Goal: Task Accomplishment & Management: Use online tool/utility

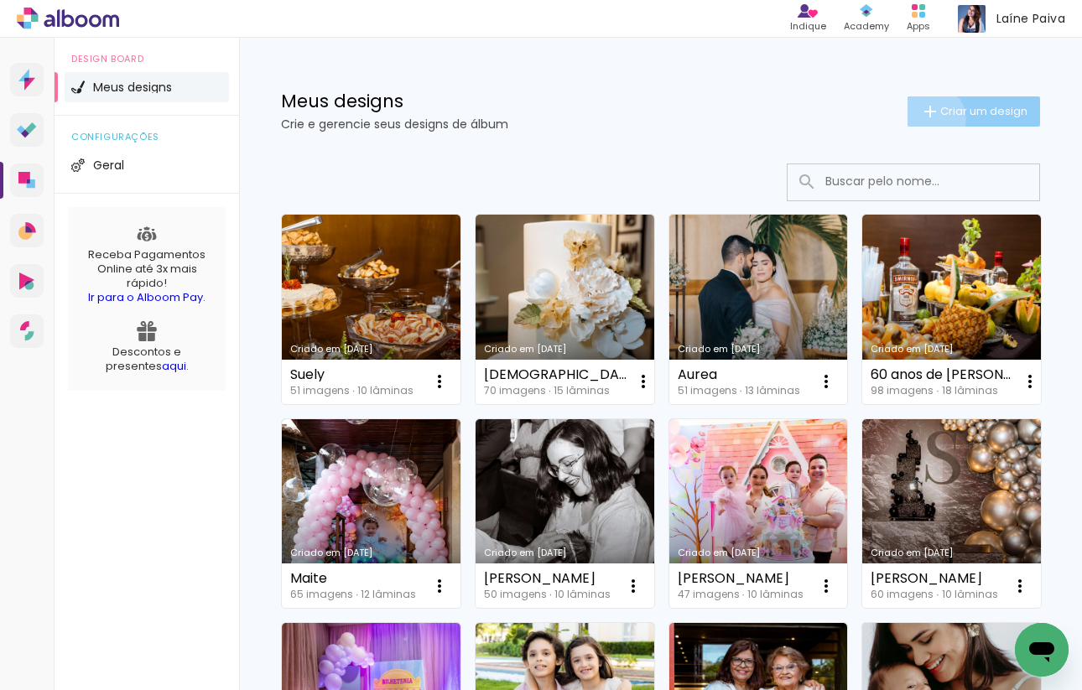
click at [930, 118] on iron-icon at bounding box center [930, 112] width 20 height 20
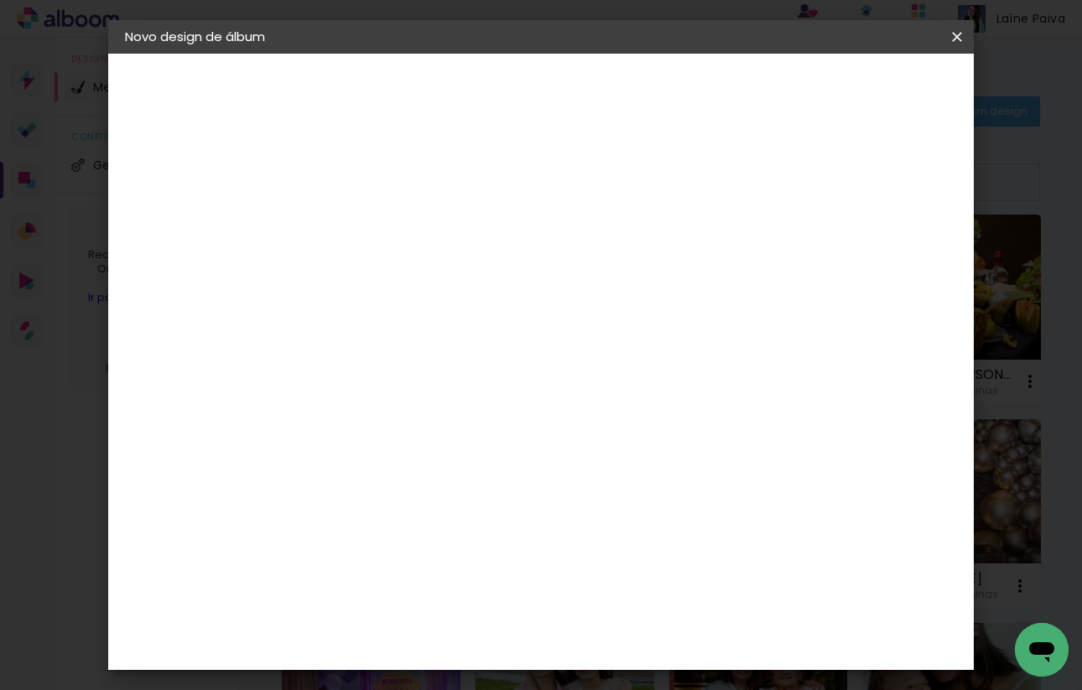
click at [399, 217] on input at bounding box center [399, 225] width 0 height 26
type input "1"
type input "3"
type input "[PERSON_NAME]"
type paper-input "[PERSON_NAME]"
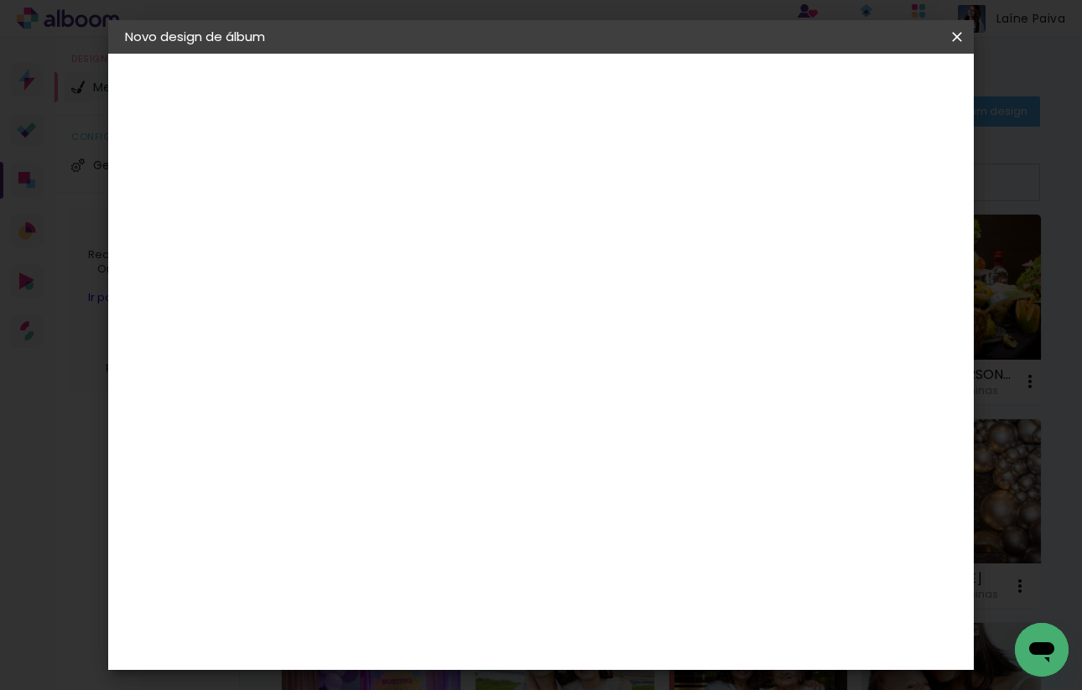
click at [0, 0] on slot "Avançar" at bounding box center [0, 0] width 0 height 0
click at [518, 318] on input at bounding box center [441, 319] width 169 height 21
type input "proa"
type paper-input "proa"
click at [455, 378] on div "Proalbuns" at bounding box center [421, 378] width 66 height 13
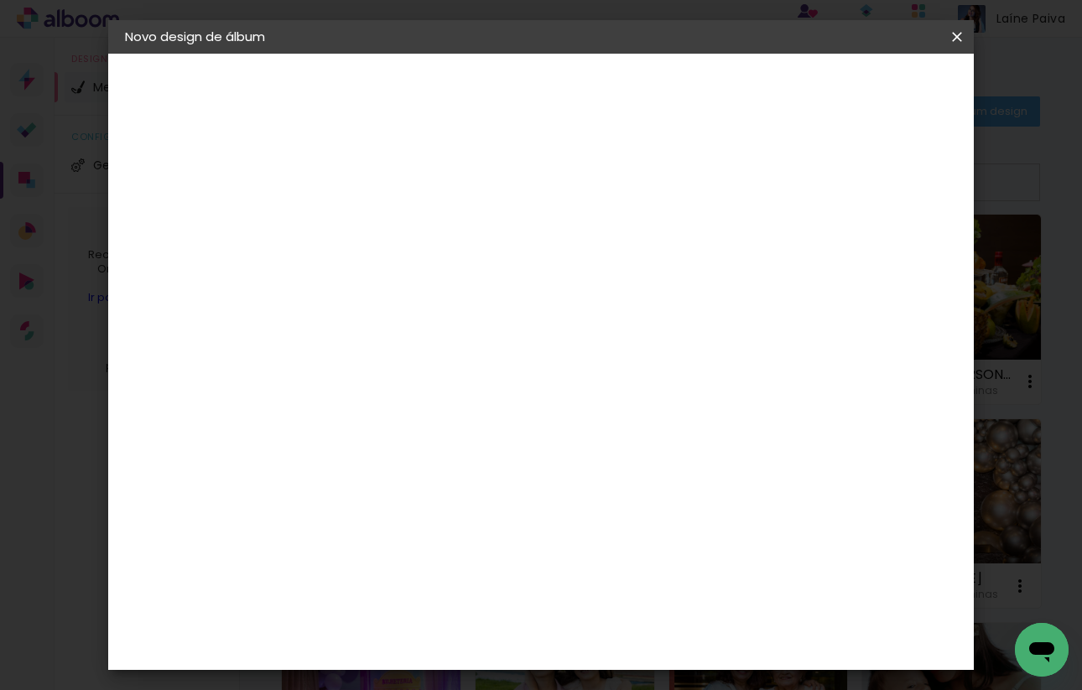
click at [0, 0] on slot "Tamanho Livre" at bounding box center [0, 0] width 0 height 0
click at [669, 102] on paper-button "Avançar" at bounding box center [627, 89] width 82 height 29
click at [209, 211] on div "Tamanho livre" at bounding box center [189, 206] width 58 height 23
click at [499, 392] on paper-item "Proalbuns" at bounding box center [425, 379] width 148 height 37
click at [0, 0] on slot "Avançar" at bounding box center [0, 0] width 0 height 0
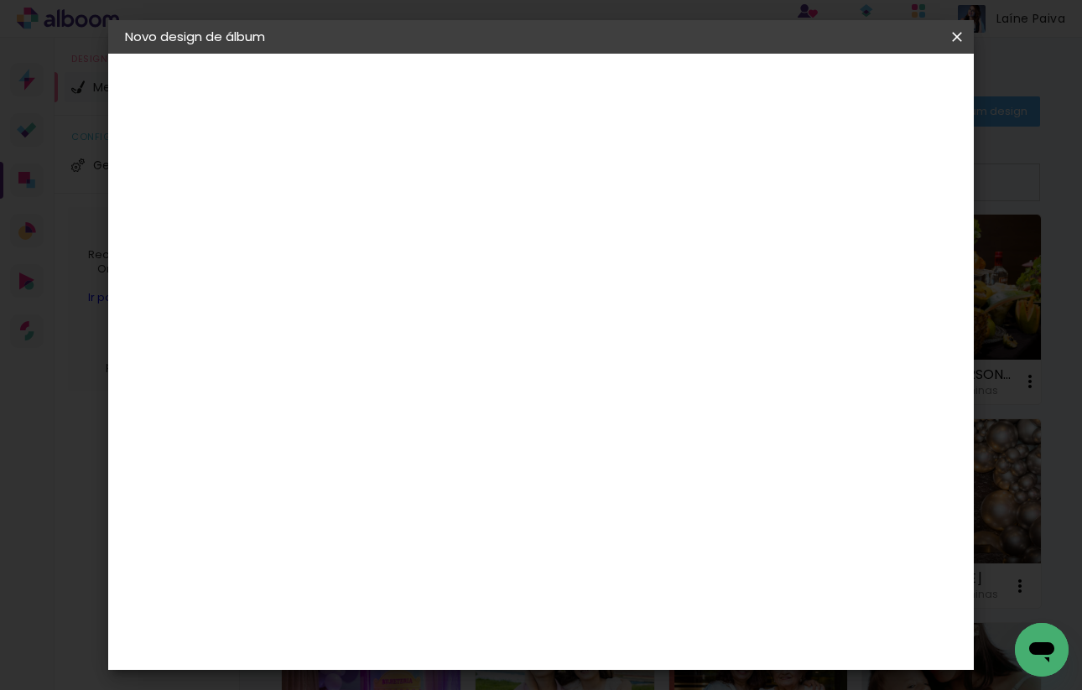
click at [513, 621] on span "25 × 25" at bounding box center [474, 638] width 78 height 34
click at [0, 0] on slot "Avançar" at bounding box center [0, 0] width 0 height 0
click at [864, 101] on paper-button "Iniciar design" at bounding box center [827, 89] width 110 height 29
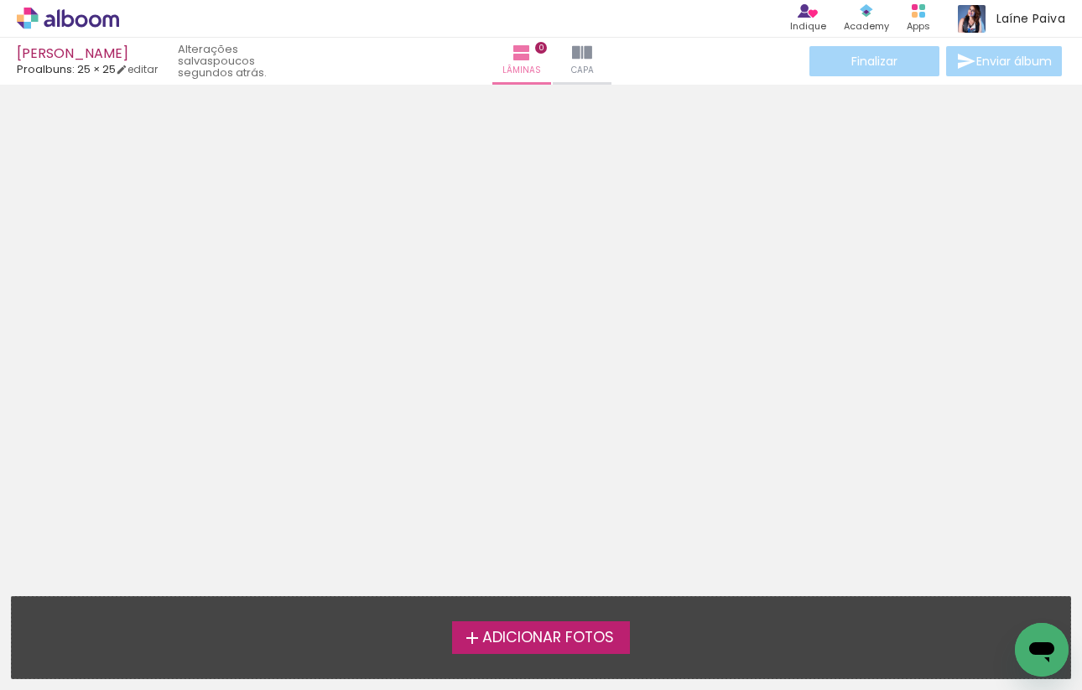
click at [493, 639] on span "Adicionar Fotos" at bounding box center [548, 638] width 132 height 15
click at [0, 0] on input "file" at bounding box center [0, 0] width 0 height 0
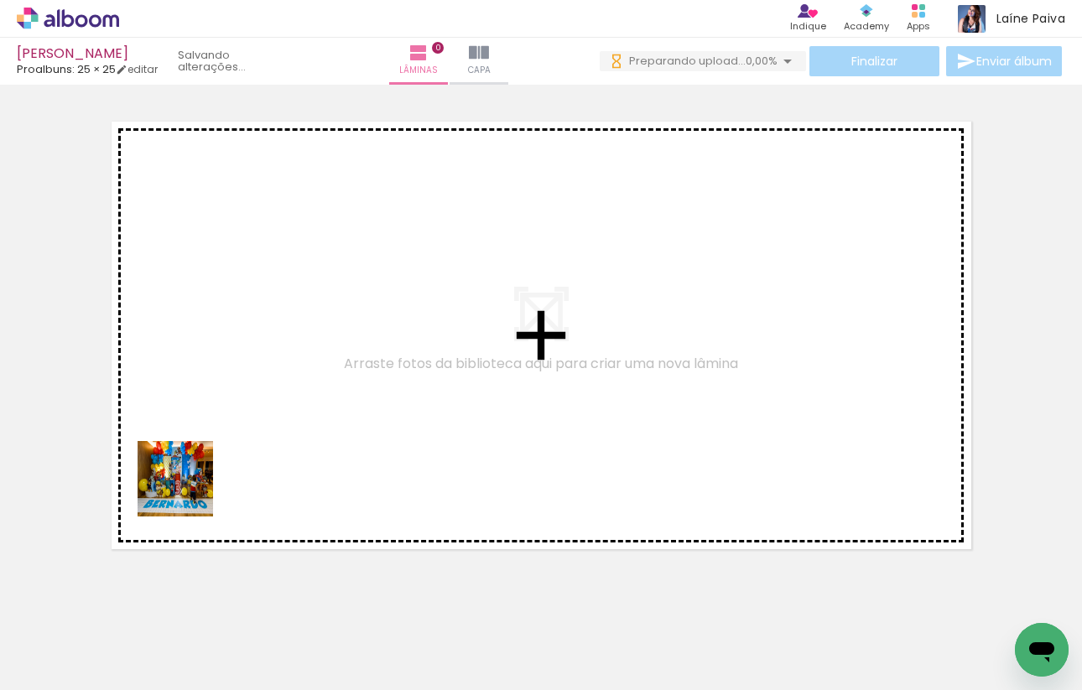
drag, startPoint x: 184, startPoint y: 648, endPoint x: 227, endPoint y: 364, distance: 287.6
click at [227, 364] on quentale-workspace at bounding box center [541, 345] width 1082 height 690
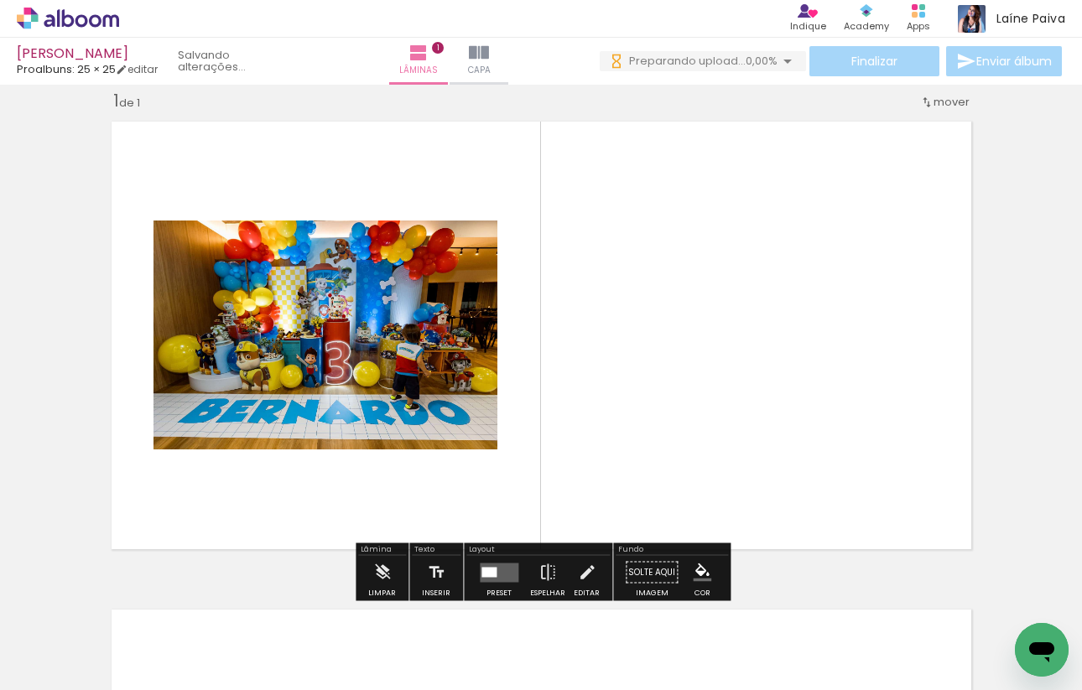
scroll to position [0, 535]
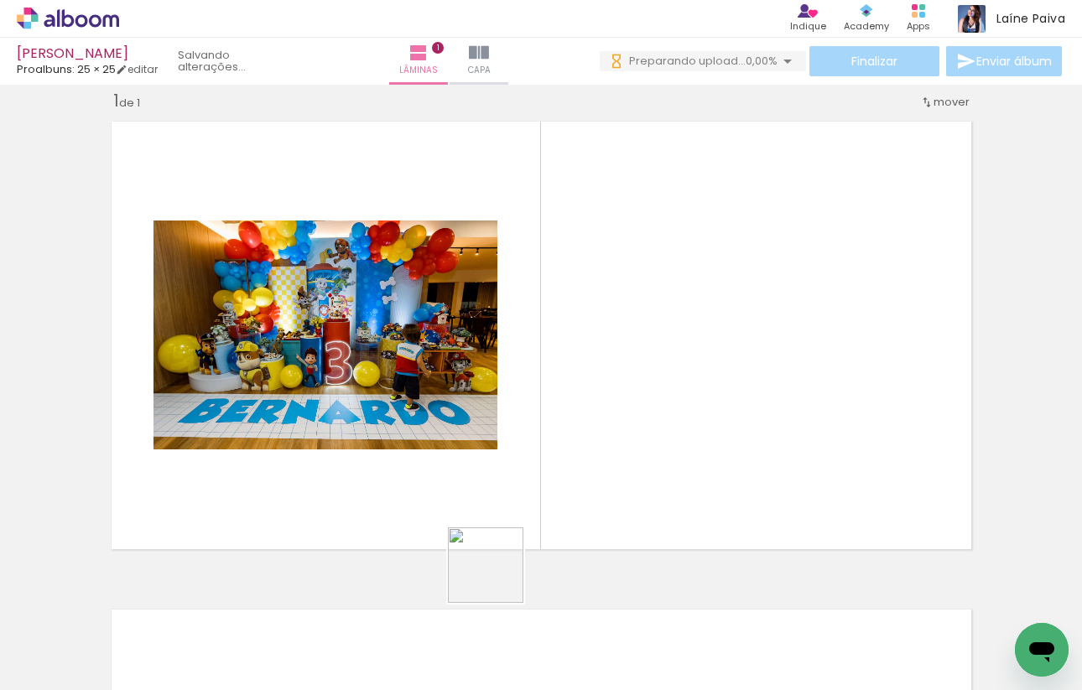
drag, startPoint x: 498, startPoint y: 645, endPoint x: 518, endPoint y: 374, distance: 271.6
click at [518, 374] on quentale-workspace at bounding box center [541, 345] width 1082 height 690
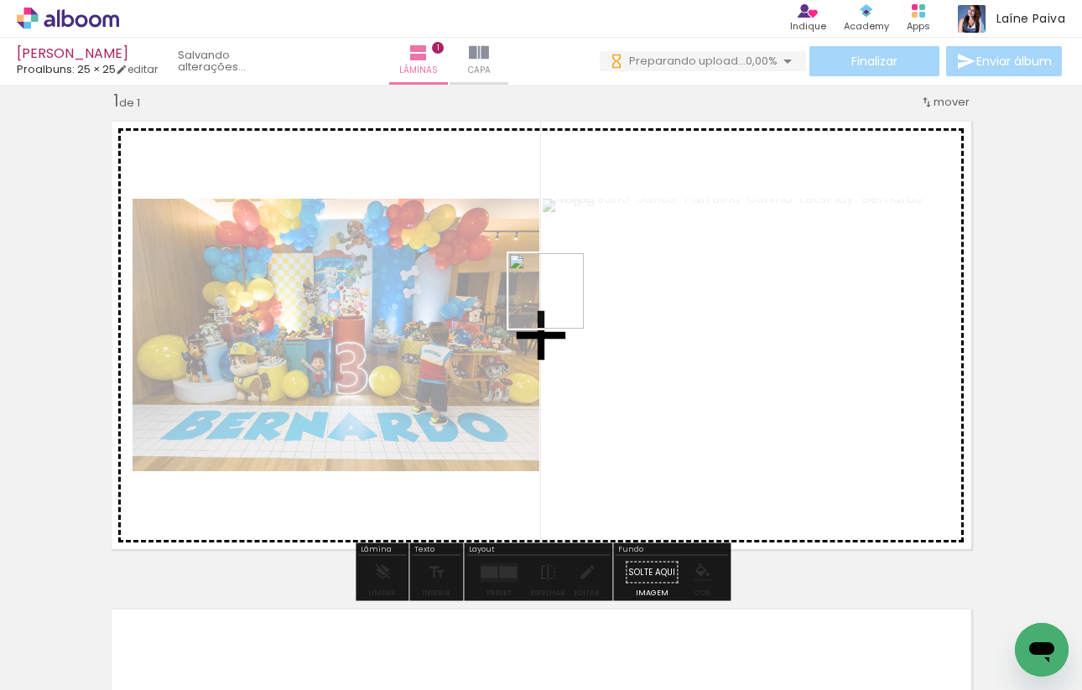
drag, startPoint x: 559, startPoint y: 638, endPoint x: 559, endPoint y: 304, distance: 334.7
click at [559, 304] on quentale-workspace at bounding box center [541, 345] width 1082 height 690
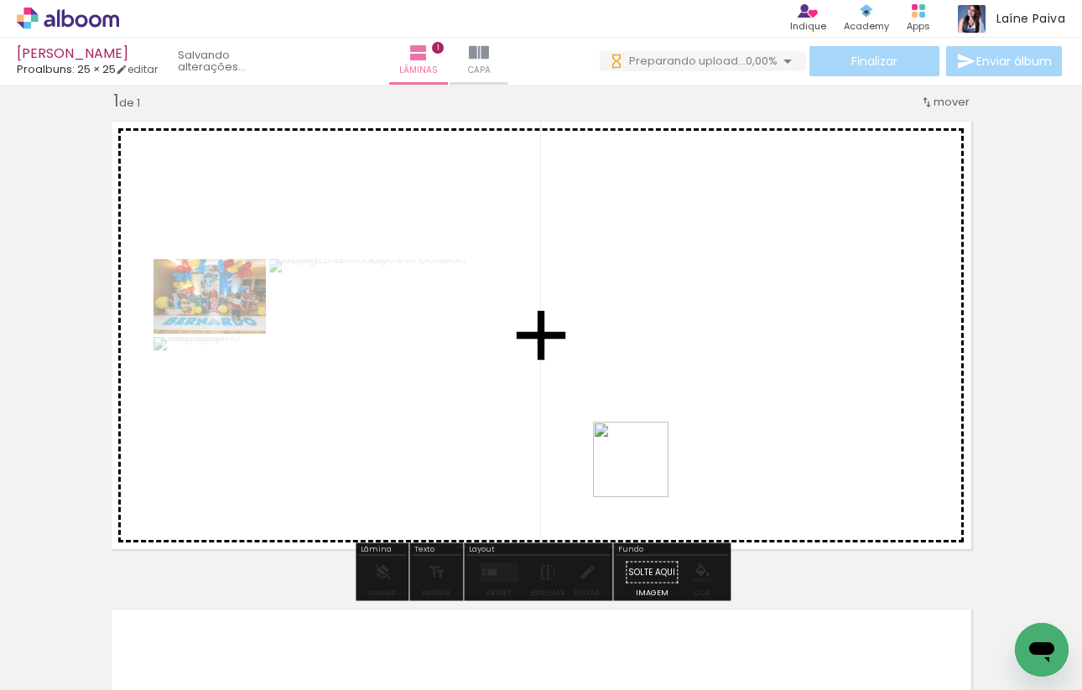
drag, startPoint x: 656, startPoint y: 634, endPoint x: 634, endPoint y: 369, distance: 266.0
click at [634, 369] on quentale-workspace at bounding box center [541, 345] width 1082 height 690
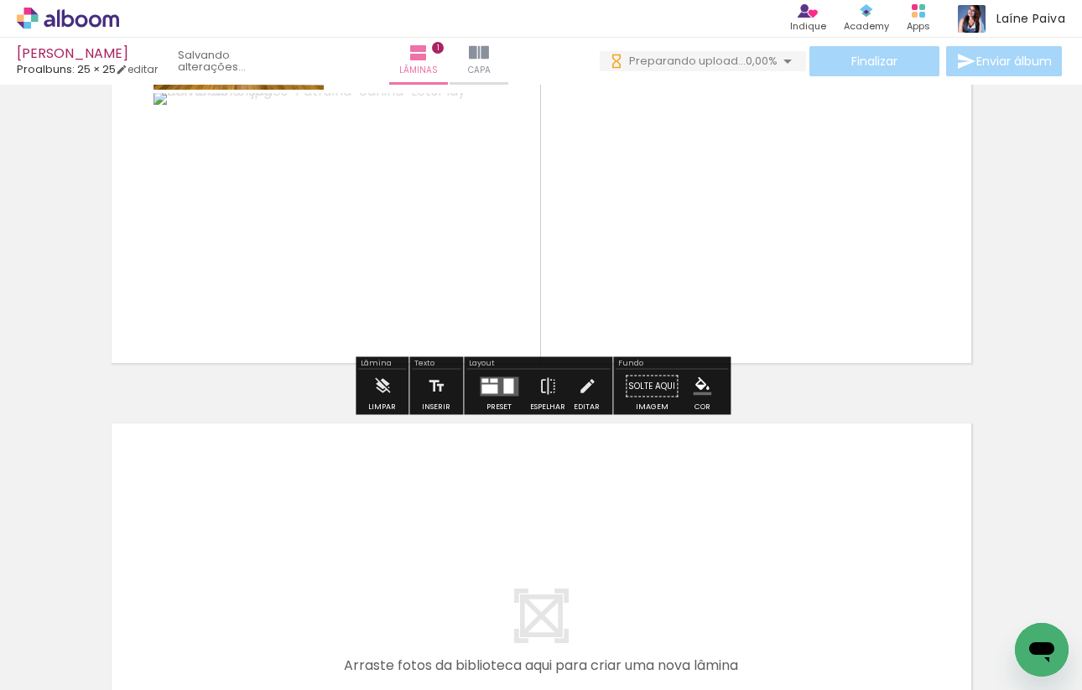
scroll to position [217, 0]
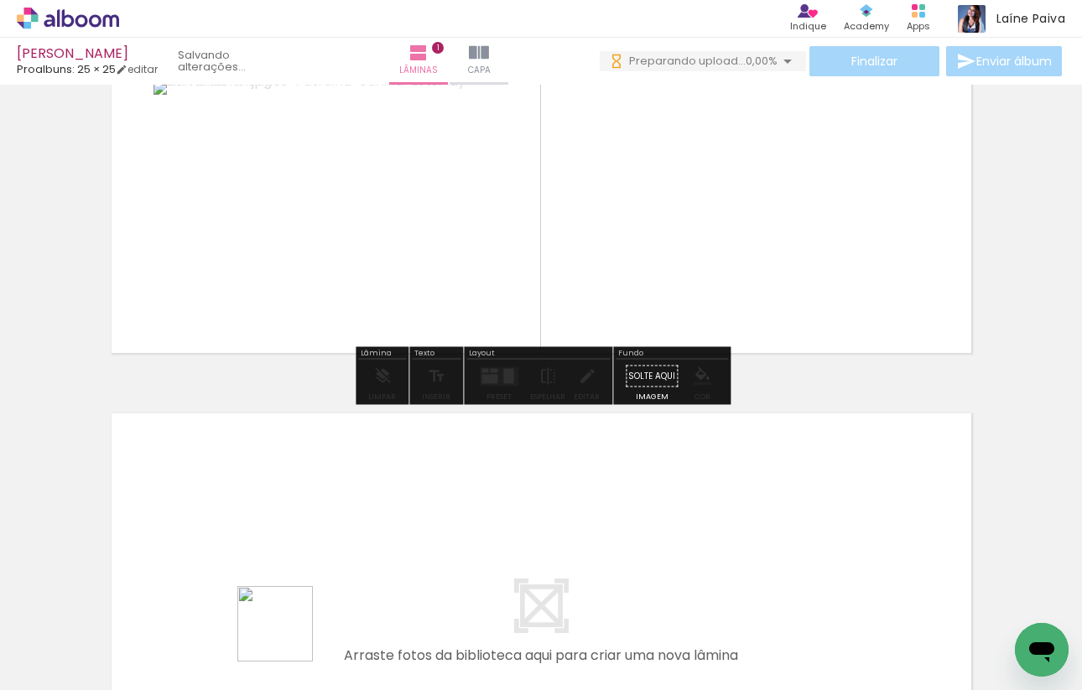
drag, startPoint x: 288, startPoint y: 653, endPoint x: 288, endPoint y: 527, distance: 125.8
click at [288, 527] on quentale-workspace at bounding box center [541, 345] width 1082 height 690
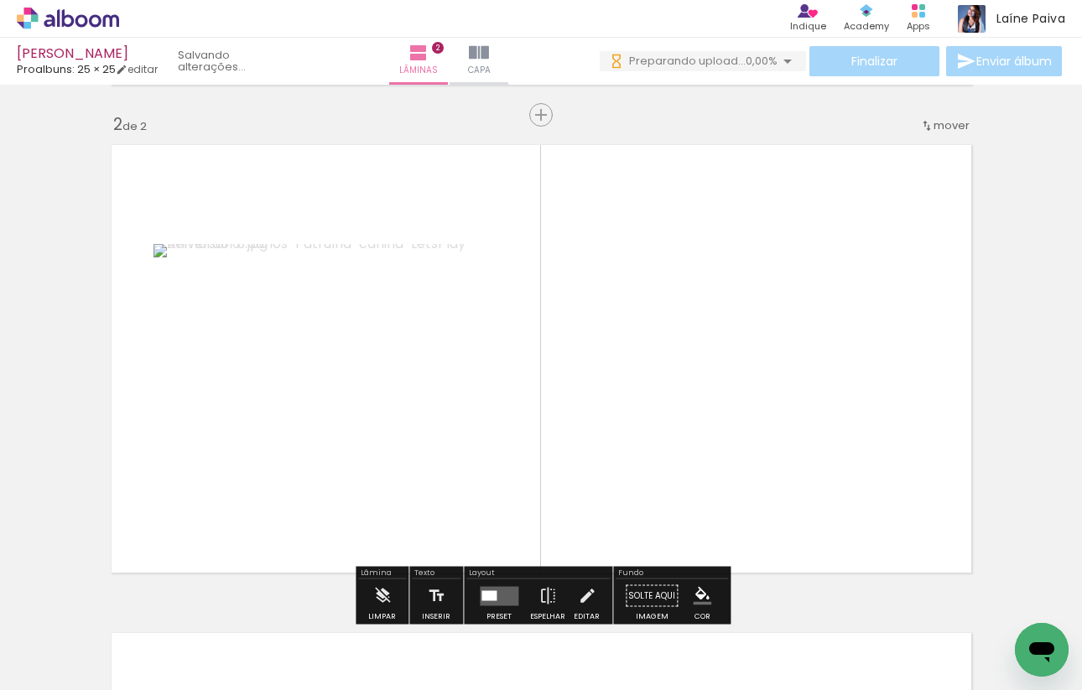
scroll to position [509, 0]
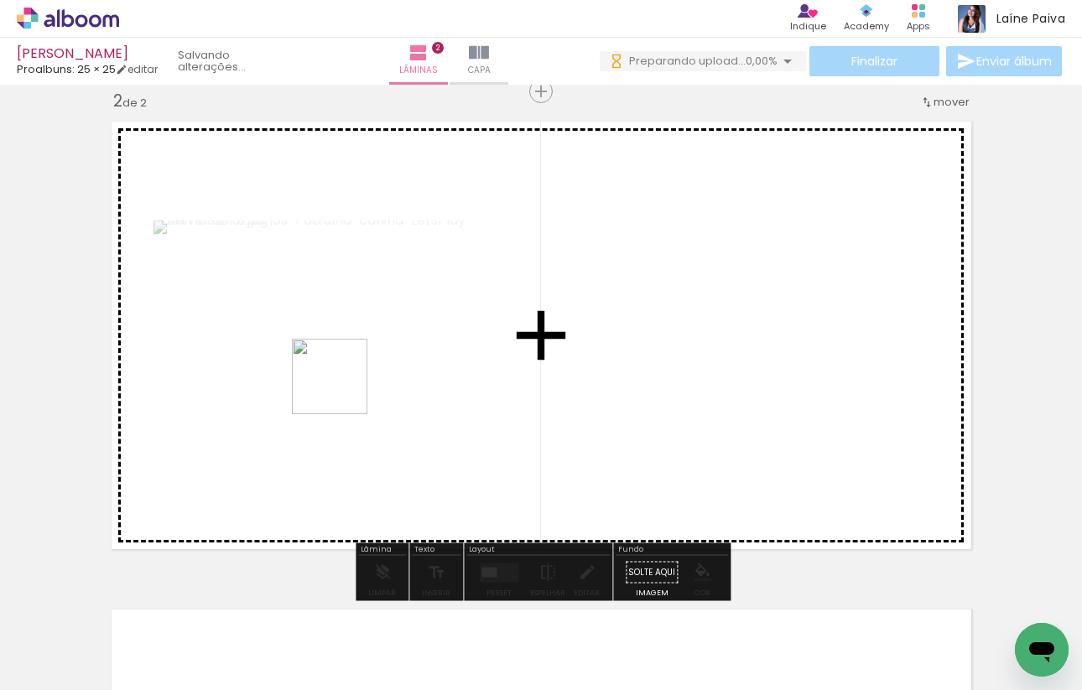
drag, startPoint x: 342, startPoint y: 633, endPoint x: 344, endPoint y: 362, distance: 271.0
click at [343, 362] on quentale-workspace at bounding box center [541, 345] width 1082 height 690
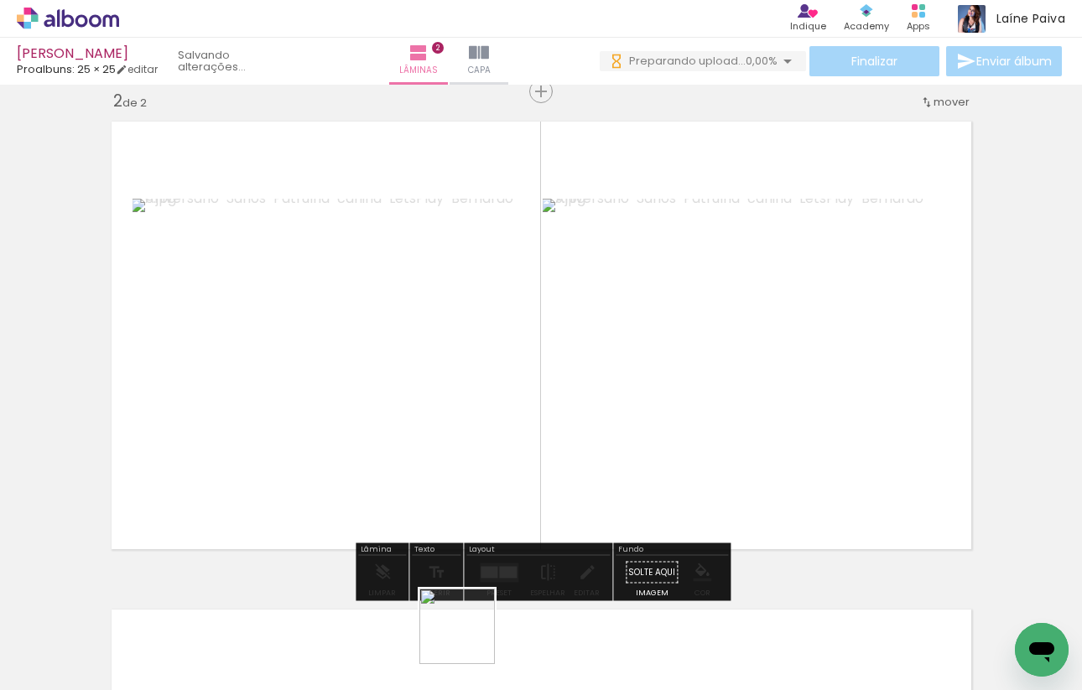
drag, startPoint x: 470, startPoint y: 644, endPoint x: 469, endPoint y: 334, distance: 310.4
click at [469, 334] on quentale-workspace at bounding box center [541, 345] width 1082 height 690
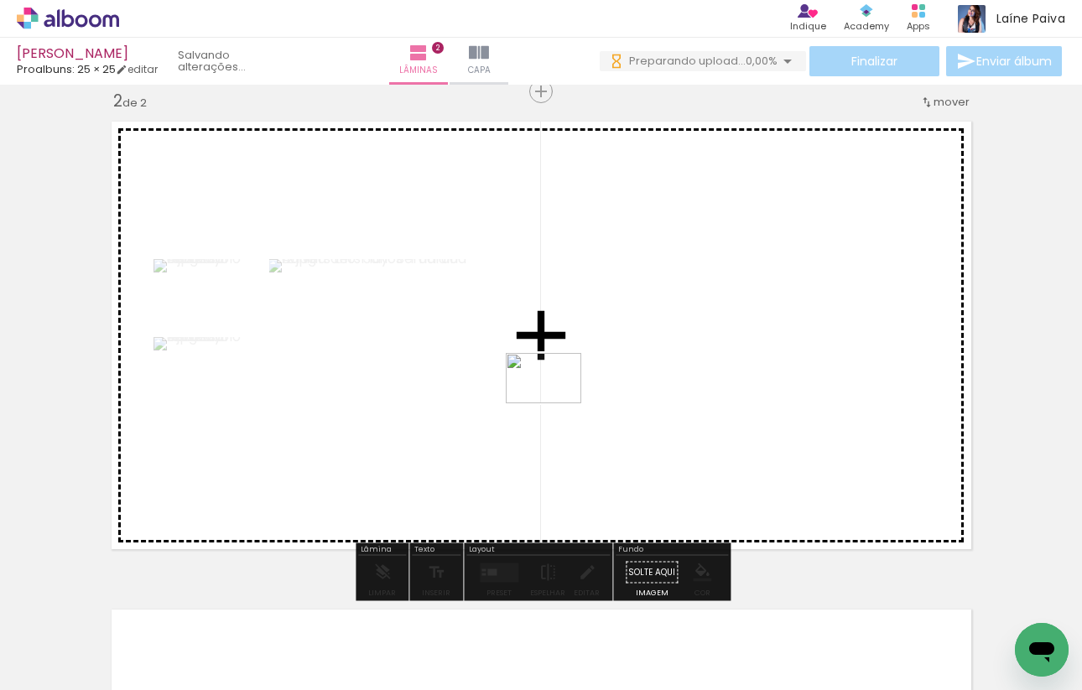
drag, startPoint x: 556, startPoint y: 634, endPoint x: 556, endPoint y: 397, distance: 237.4
click at [556, 397] on quentale-workspace at bounding box center [541, 345] width 1082 height 690
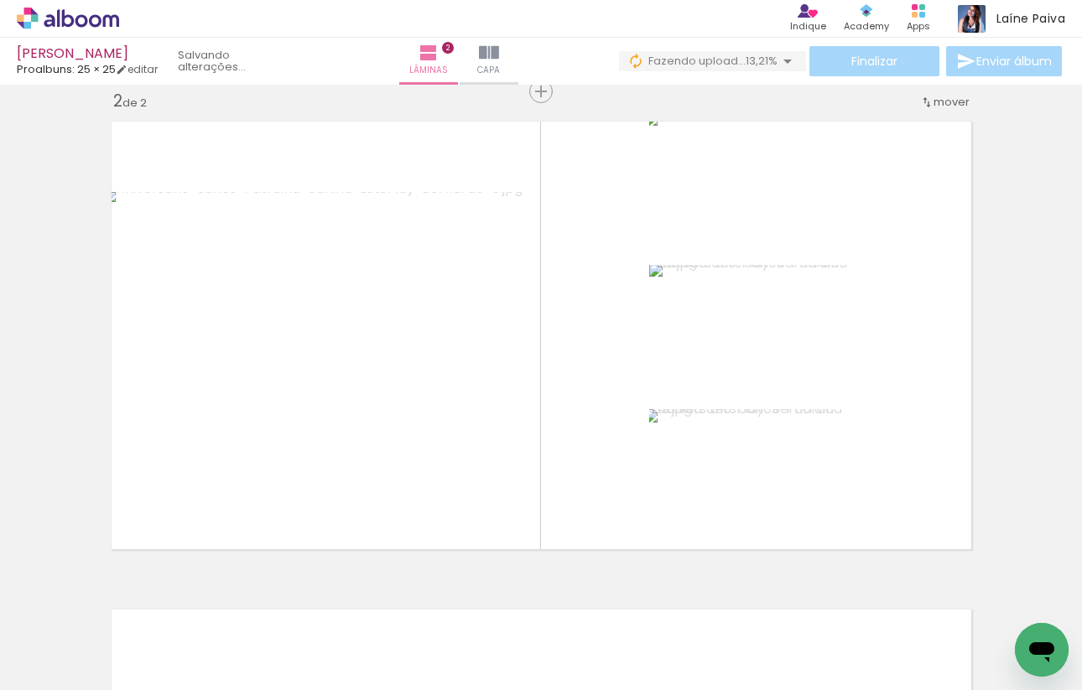
scroll to position [0, 846]
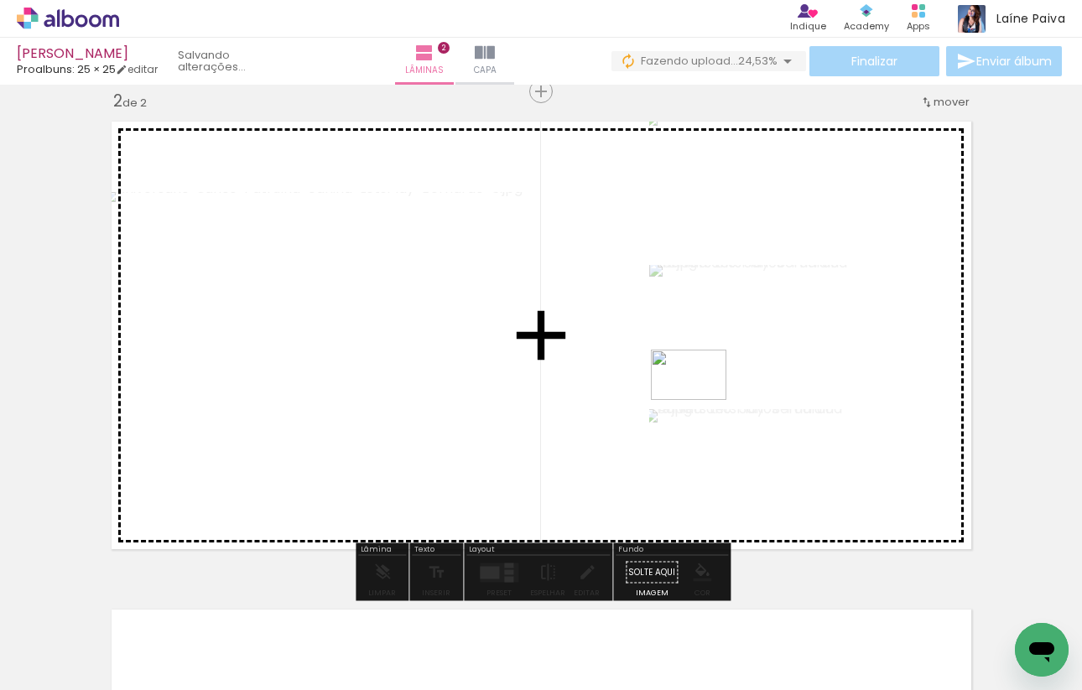
drag, startPoint x: 634, startPoint y: 648, endPoint x: 701, endPoint y: 400, distance: 256.4
click at [701, 400] on quentale-workspace at bounding box center [541, 345] width 1082 height 690
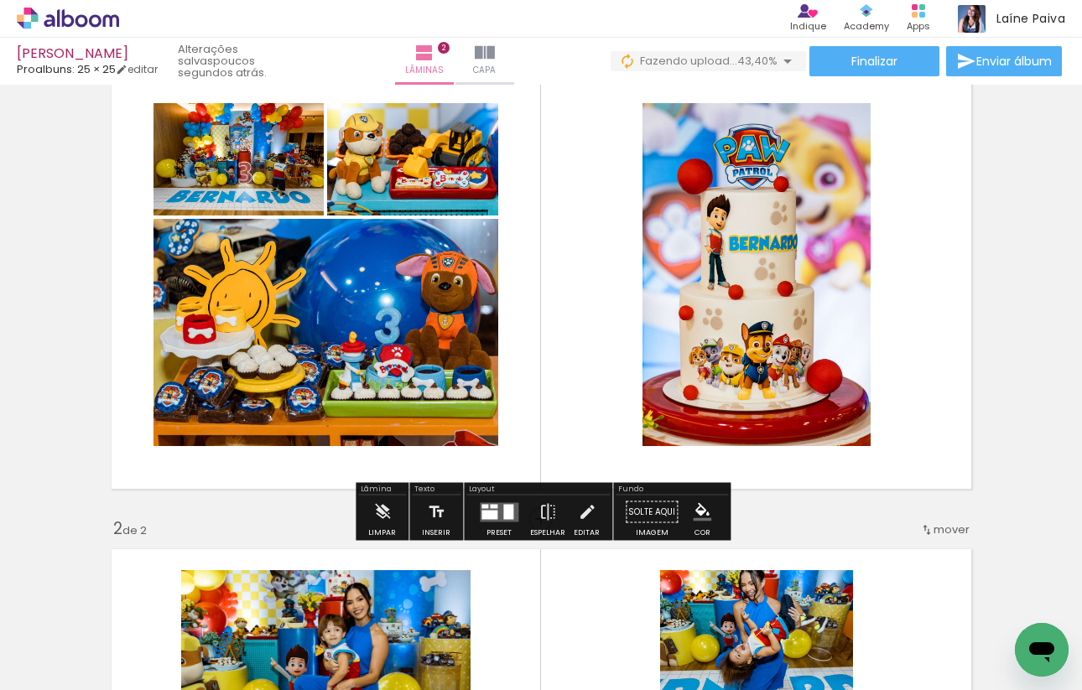
scroll to position [93, 0]
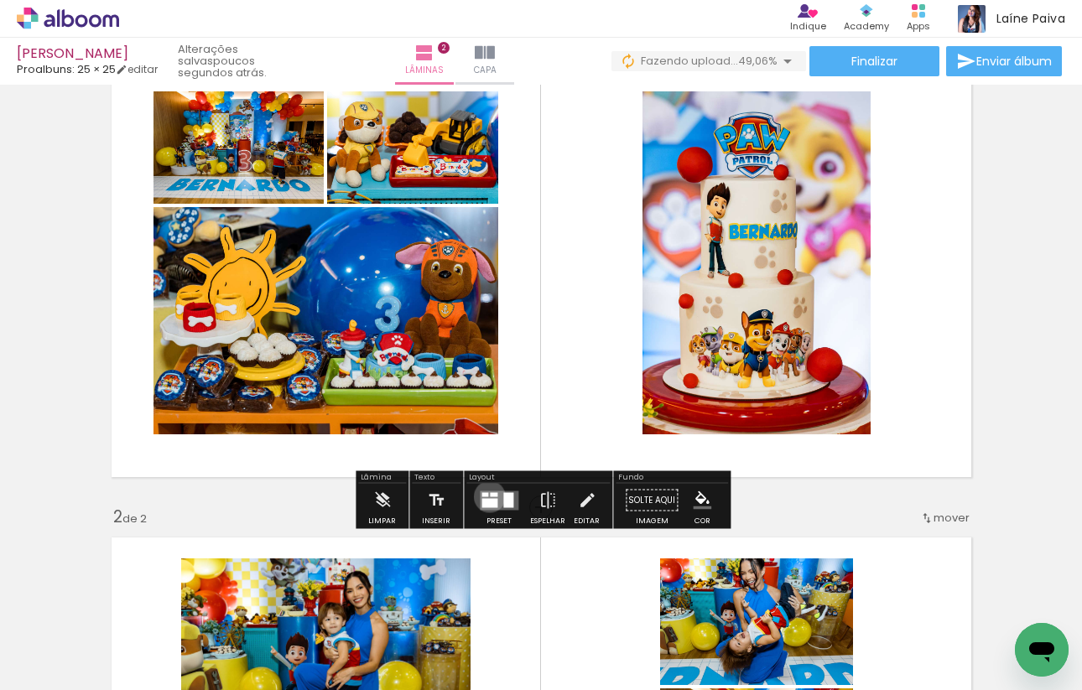
click at [487, 497] on quentale-layouter at bounding box center [499, 500] width 39 height 19
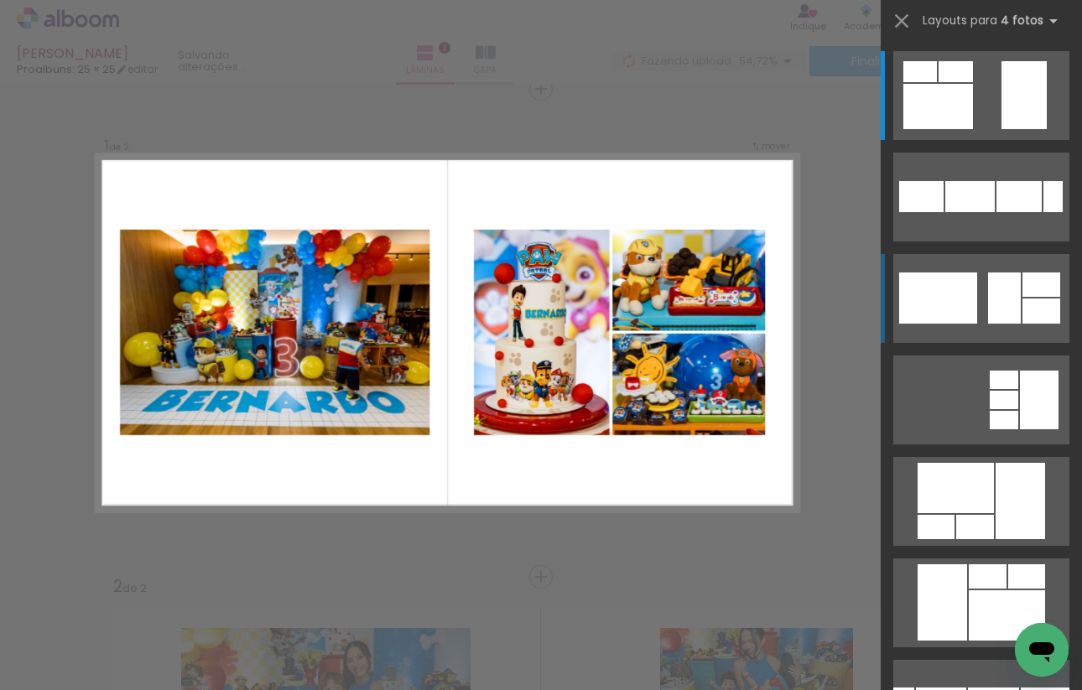
scroll to position [21, 0]
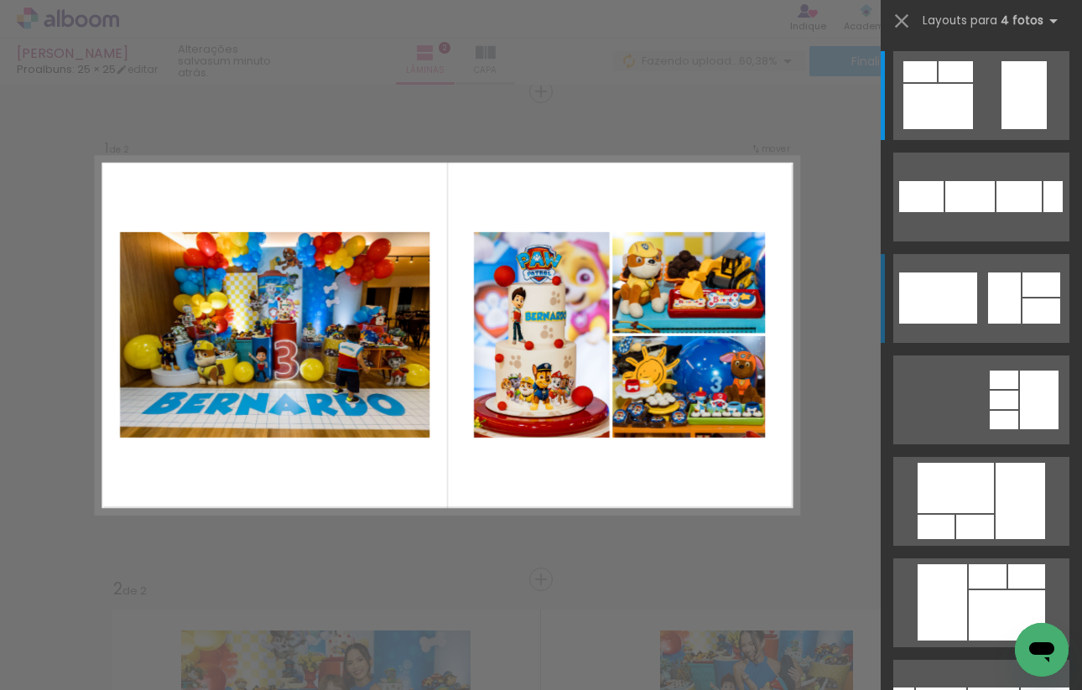
click at [973, 82] on div at bounding box center [956, 71] width 34 height 21
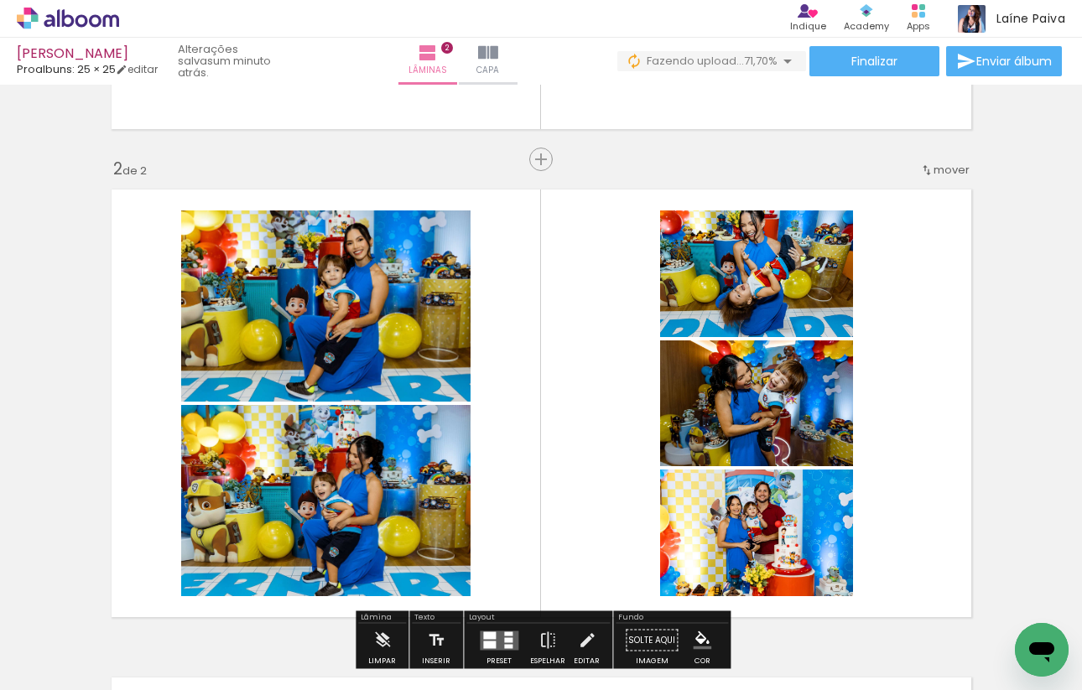
click at [517, 487] on quentale-layouter at bounding box center [541, 403] width 878 height 446
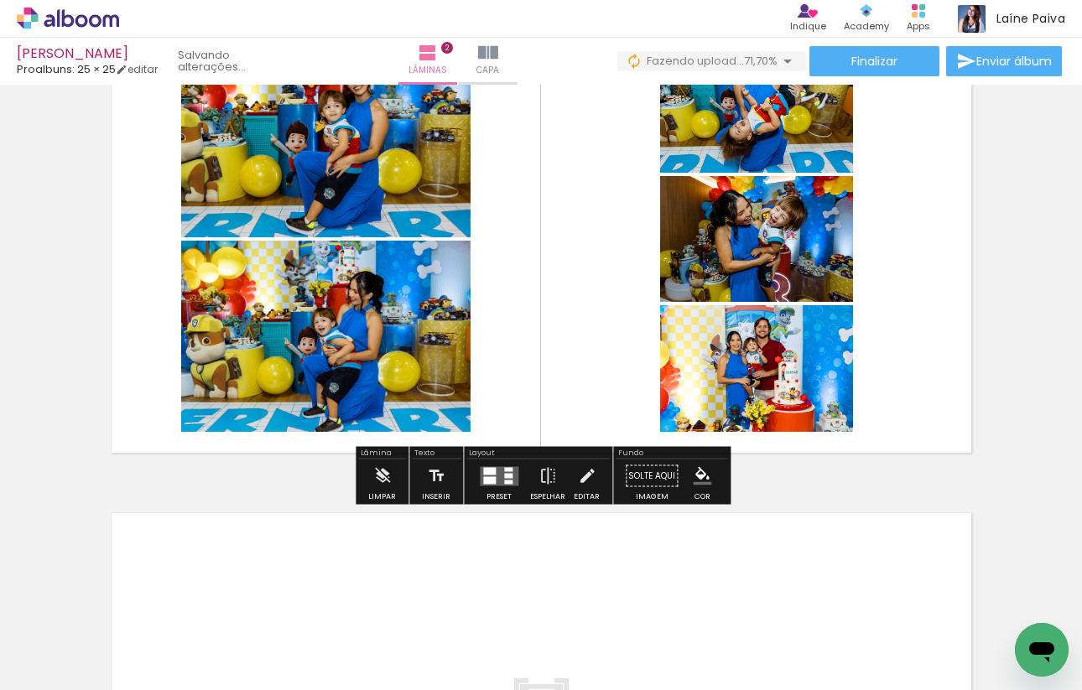
scroll to position [612, 0]
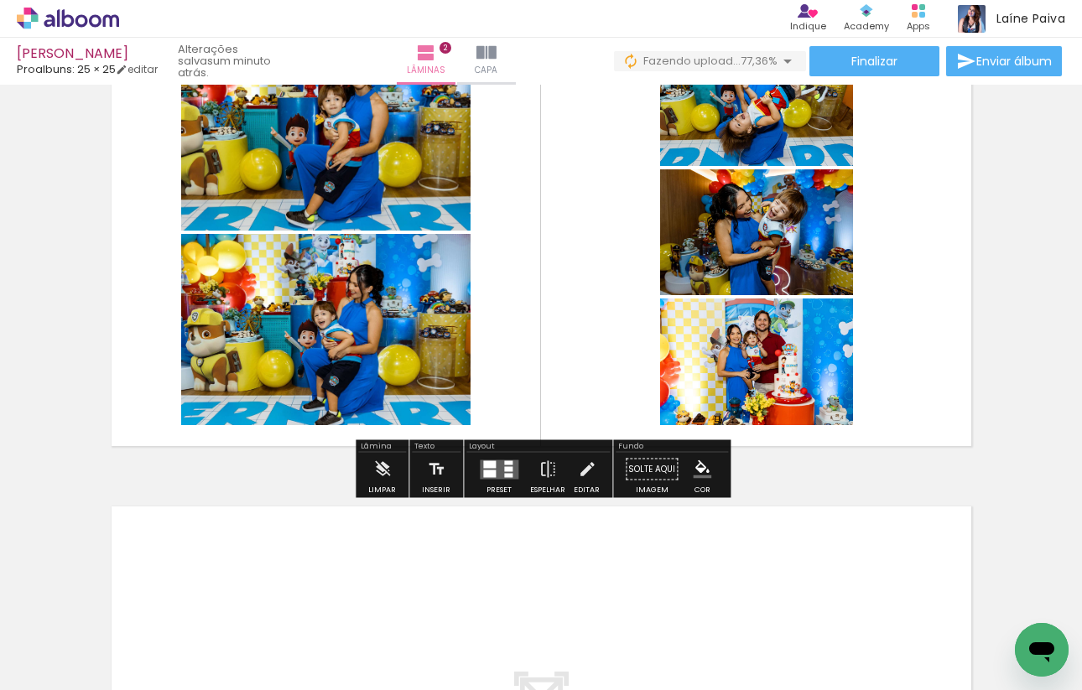
click at [502, 465] on quentale-layouter at bounding box center [499, 469] width 39 height 19
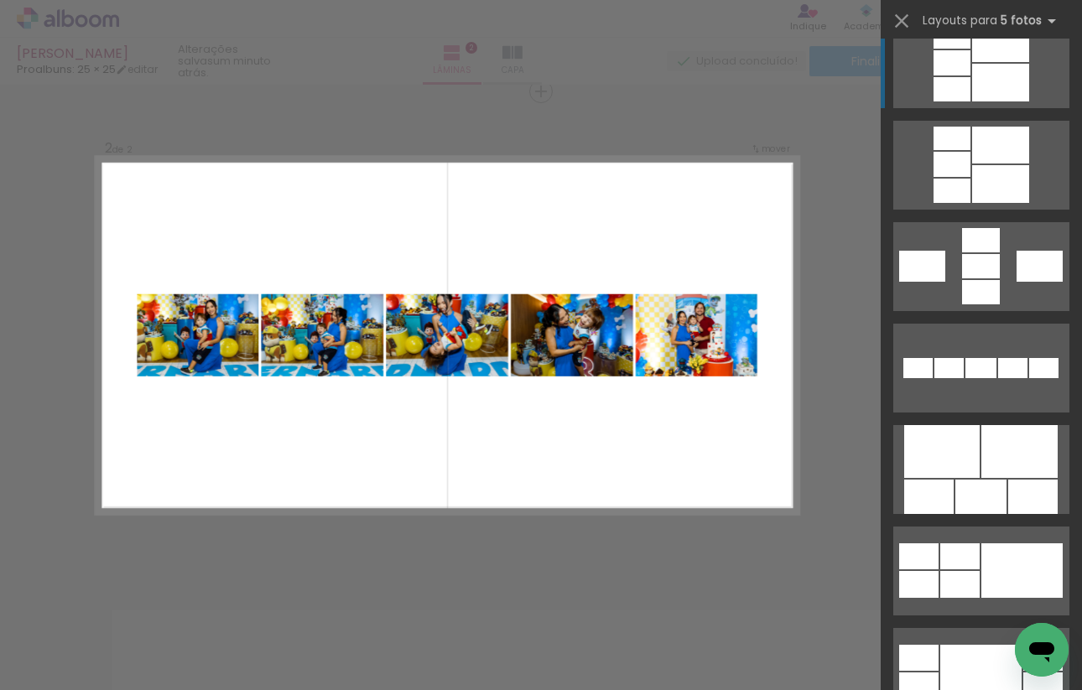
scroll to position [645, 0]
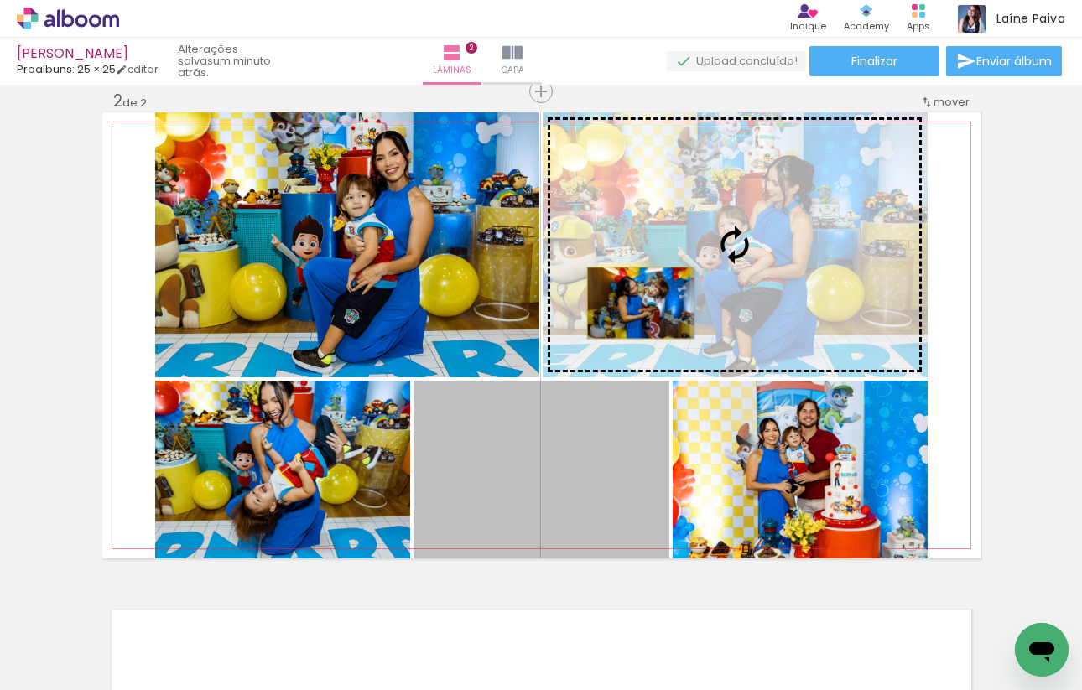
drag, startPoint x: 602, startPoint y: 508, endPoint x: 638, endPoint y: 302, distance: 208.7
click at [0, 0] on slot at bounding box center [0, 0] width 0 height 0
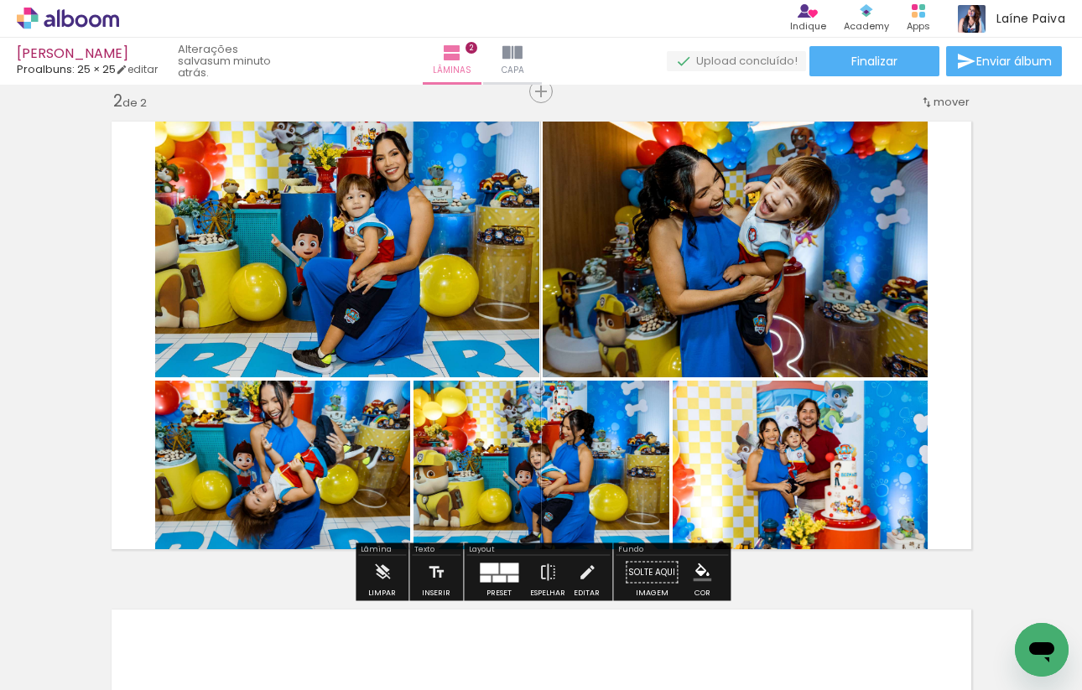
click at [492, 579] on div at bounding box center [498, 578] width 13 height 7
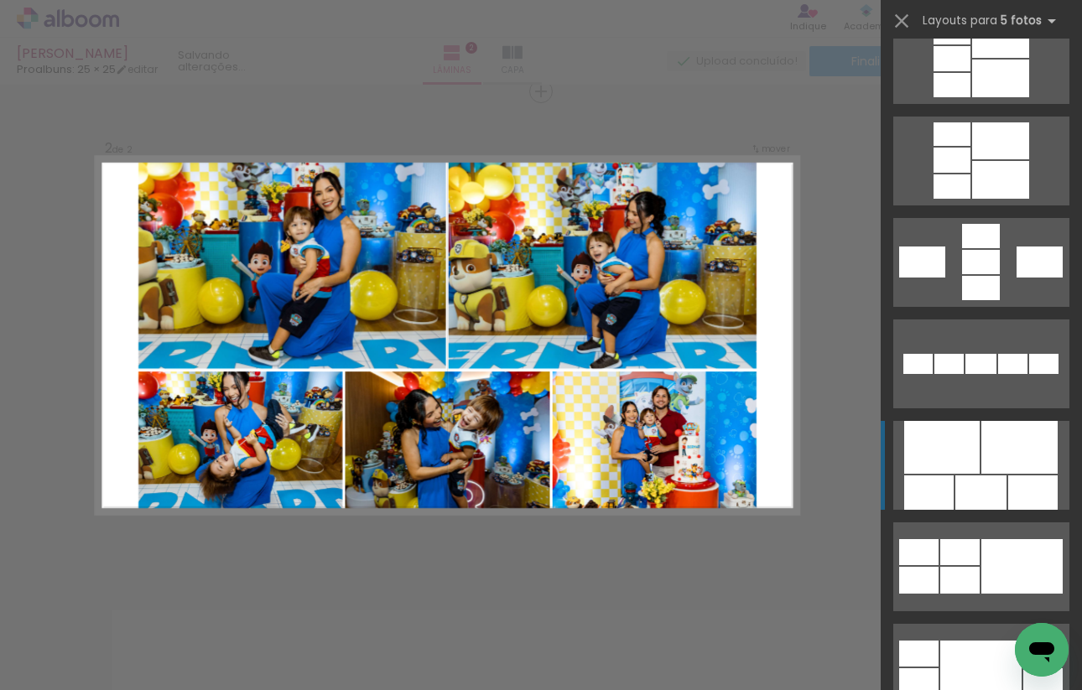
scroll to position [1015, 0]
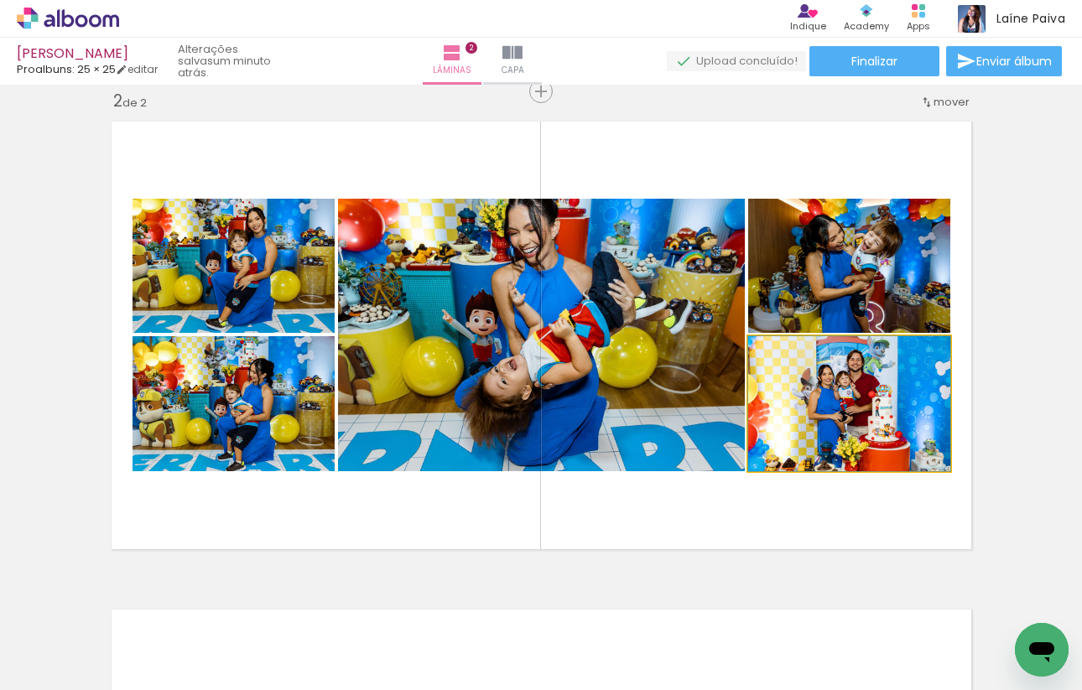
drag, startPoint x: 827, startPoint y: 410, endPoint x: 659, endPoint y: 398, distance: 168.2
click at [0, 0] on slot at bounding box center [0, 0] width 0 height 0
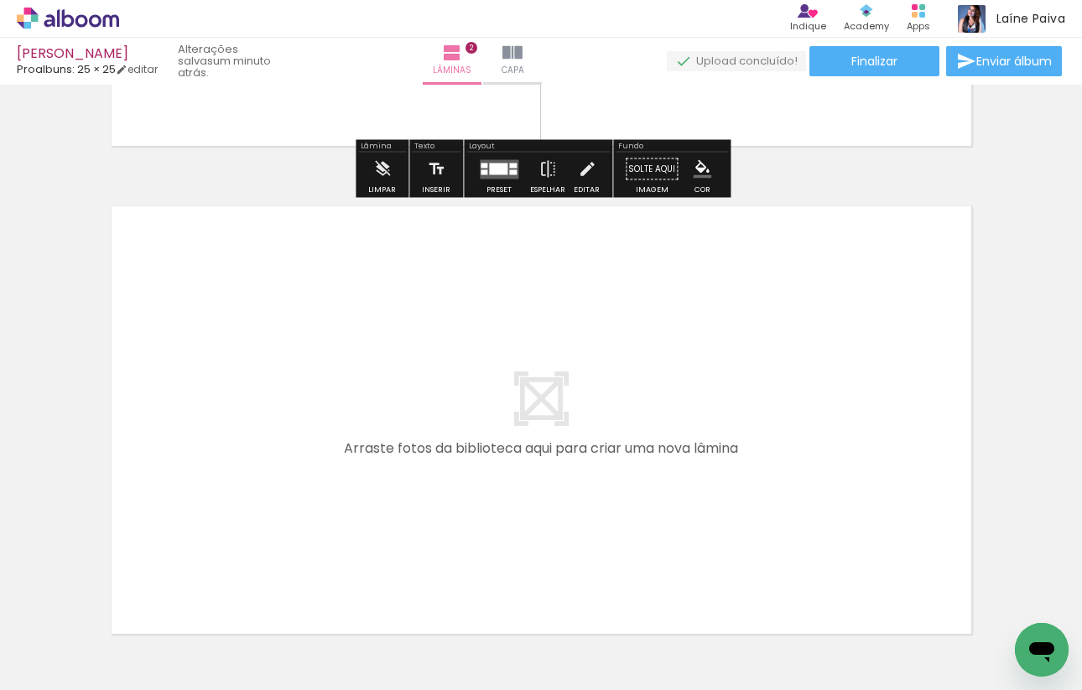
scroll to position [919, 0]
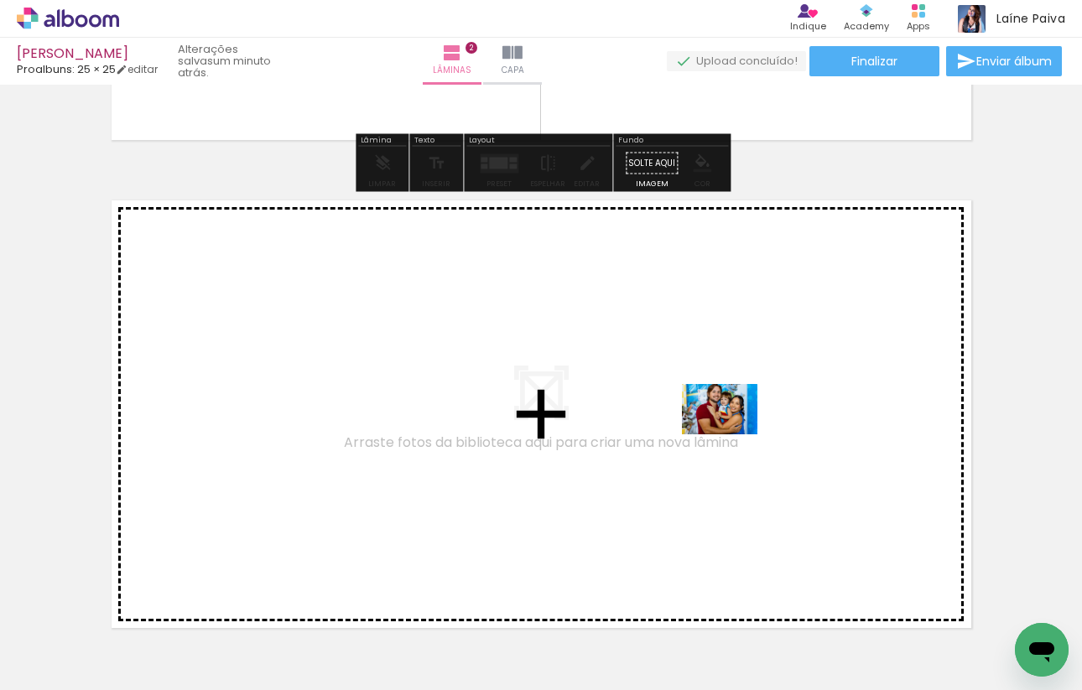
click at [732, 434] on quentale-workspace at bounding box center [541, 345] width 1082 height 690
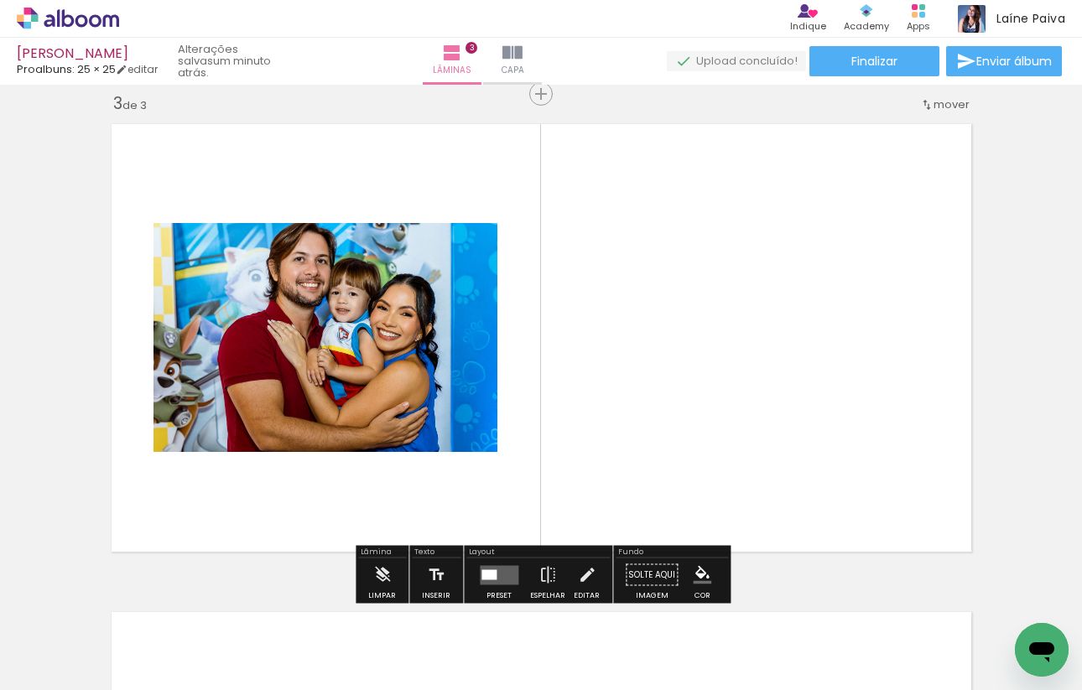
scroll to position [997, 0]
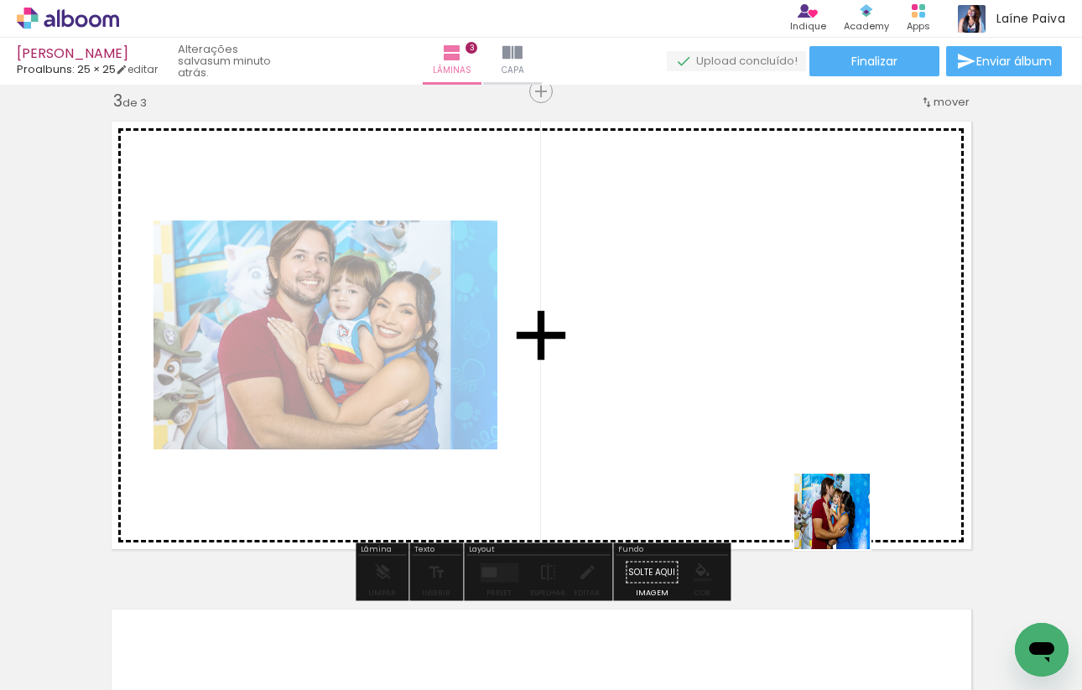
drag, startPoint x: 845, startPoint y: 627, endPoint x: 841, endPoint y: 411, distance: 215.6
click at [841, 411] on quentale-workspace at bounding box center [541, 345] width 1082 height 690
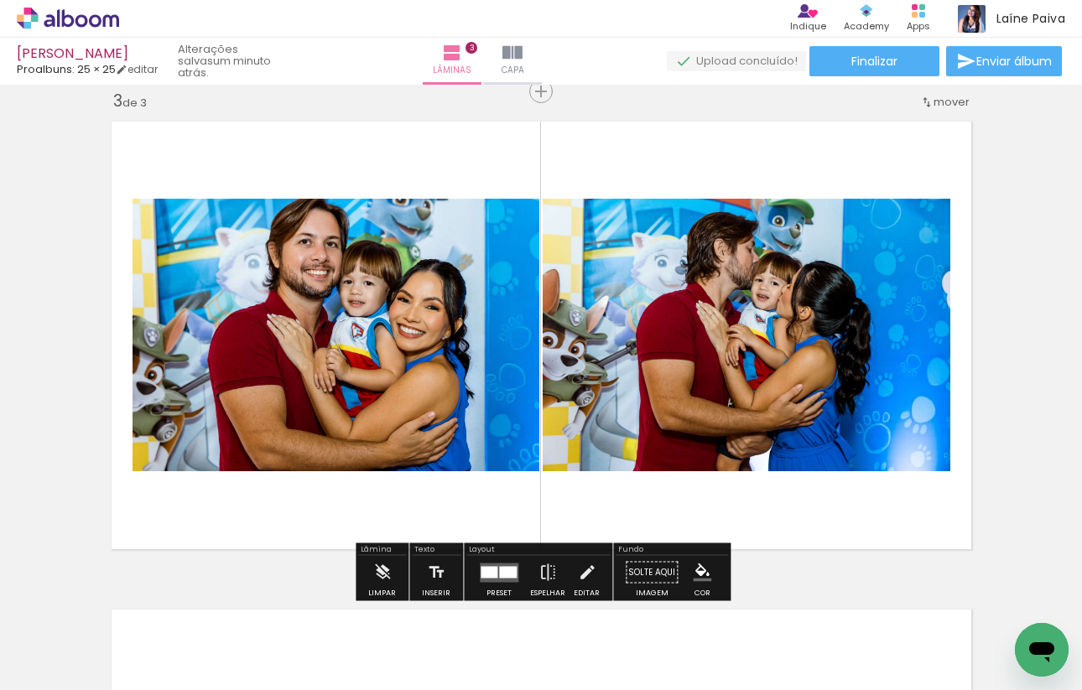
scroll to position [0, 933]
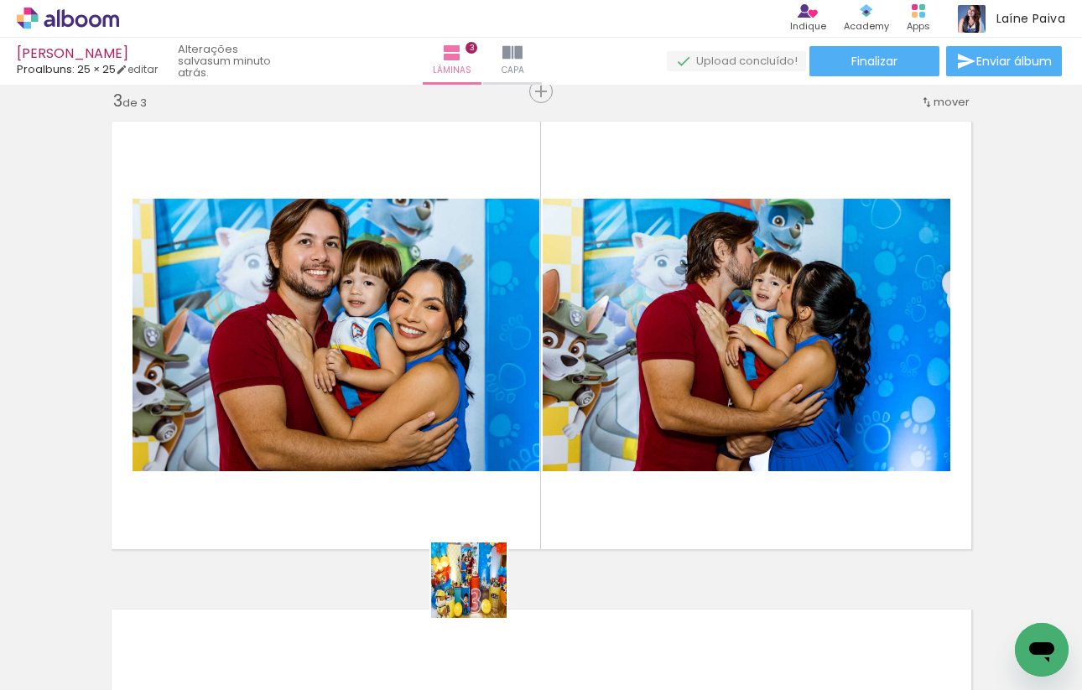
drag, startPoint x: 476, startPoint y: 634, endPoint x: 536, endPoint y: 449, distance: 195.0
click at [536, 449] on quentale-workspace at bounding box center [541, 345] width 1082 height 690
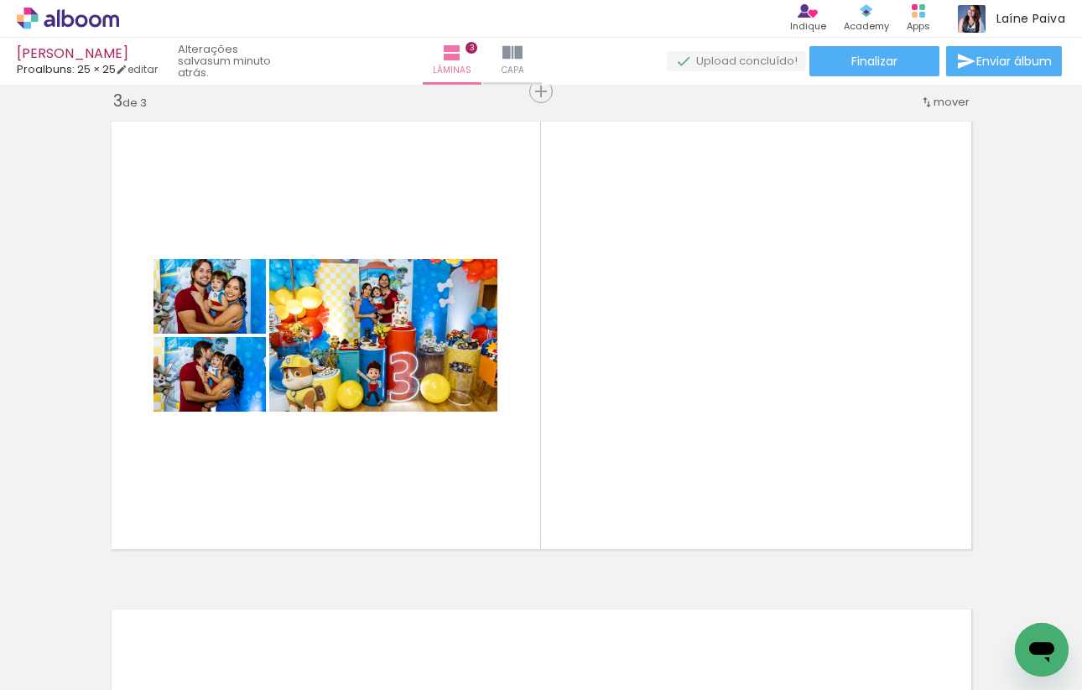
scroll to position [0, 1101]
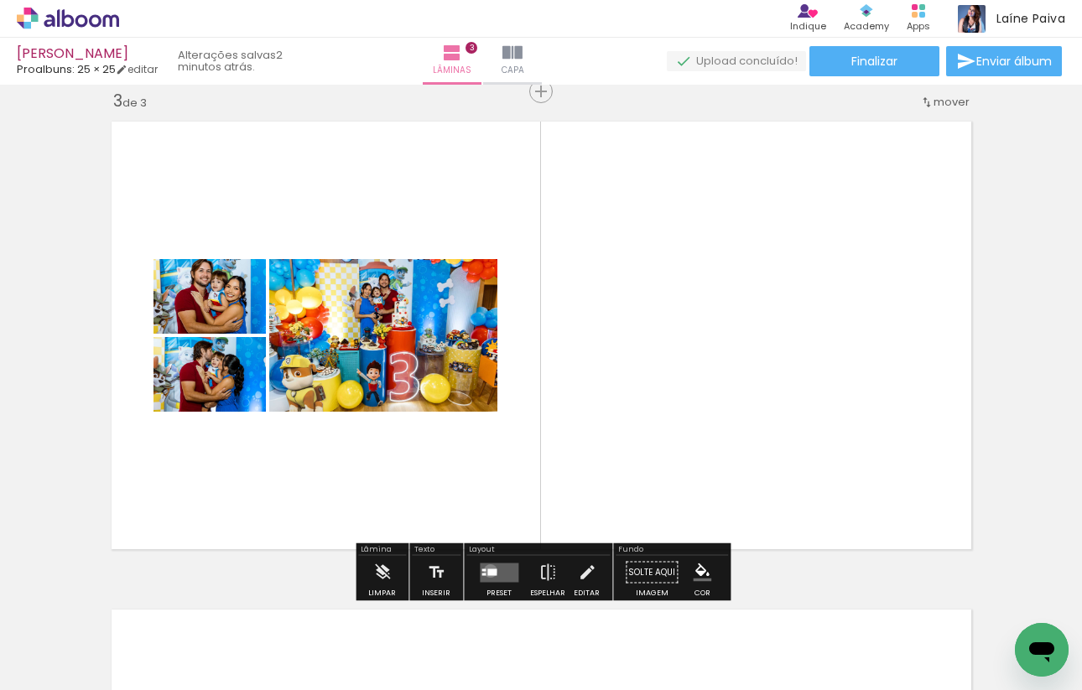
click at [487, 570] on div at bounding box center [491, 572] width 9 height 7
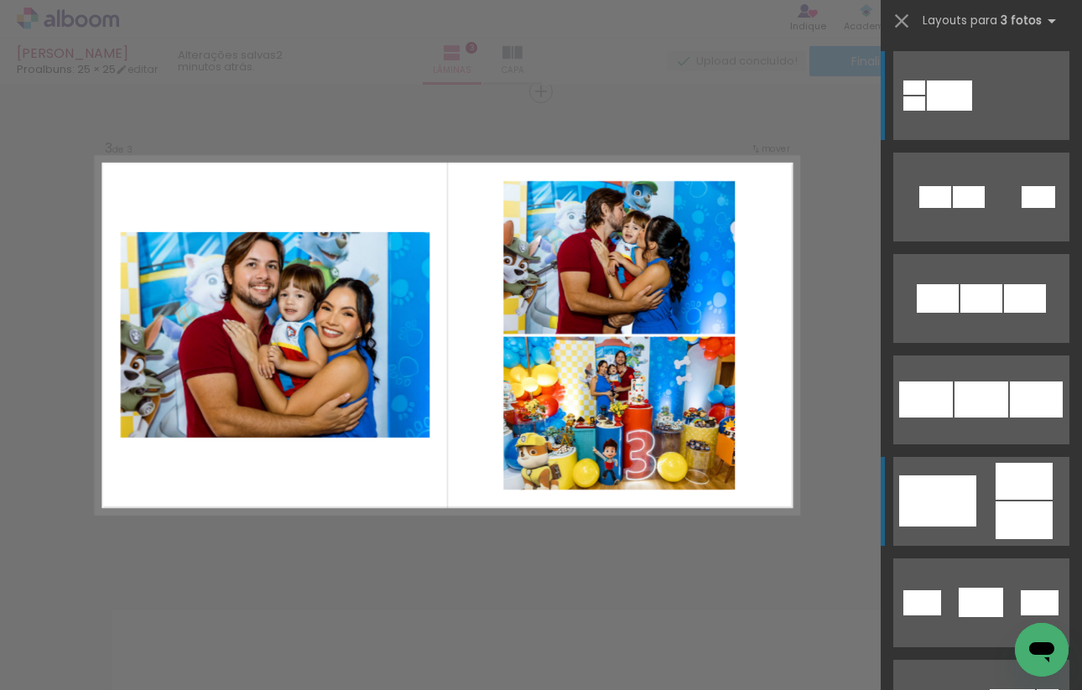
click at [925, 111] on div at bounding box center [914, 103] width 22 height 14
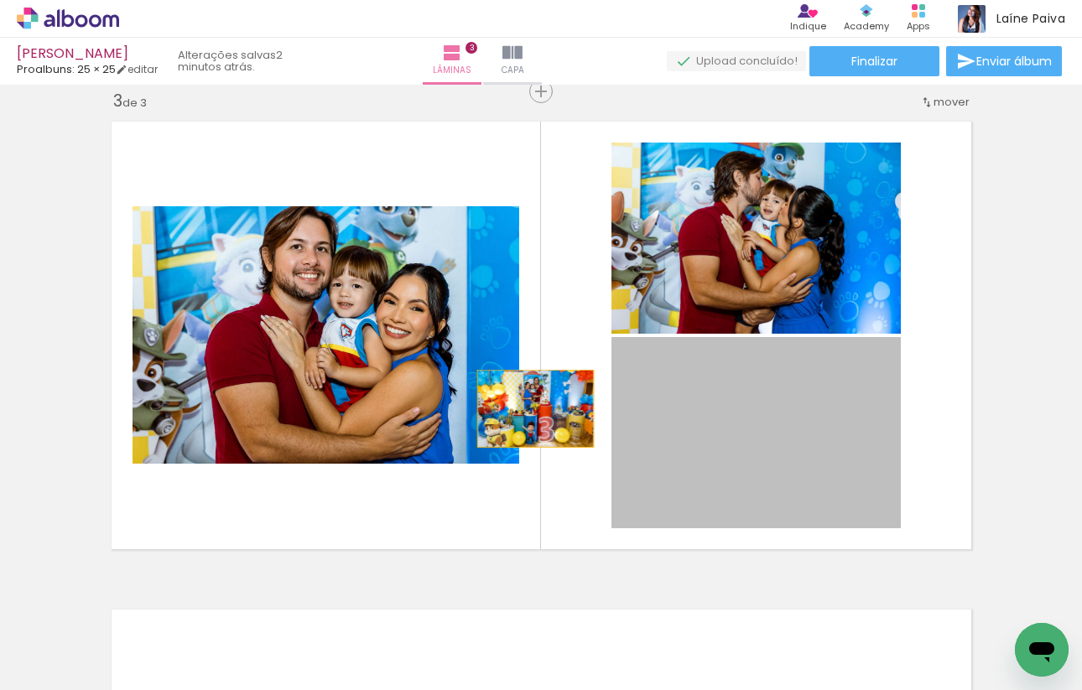
drag, startPoint x: 799, startPoint y: 423, endPoint x: 503, endPoint y: 398, distance: 297.1
click at [0, 0] on slot at bounding box center [0, 0] width 0 height 0
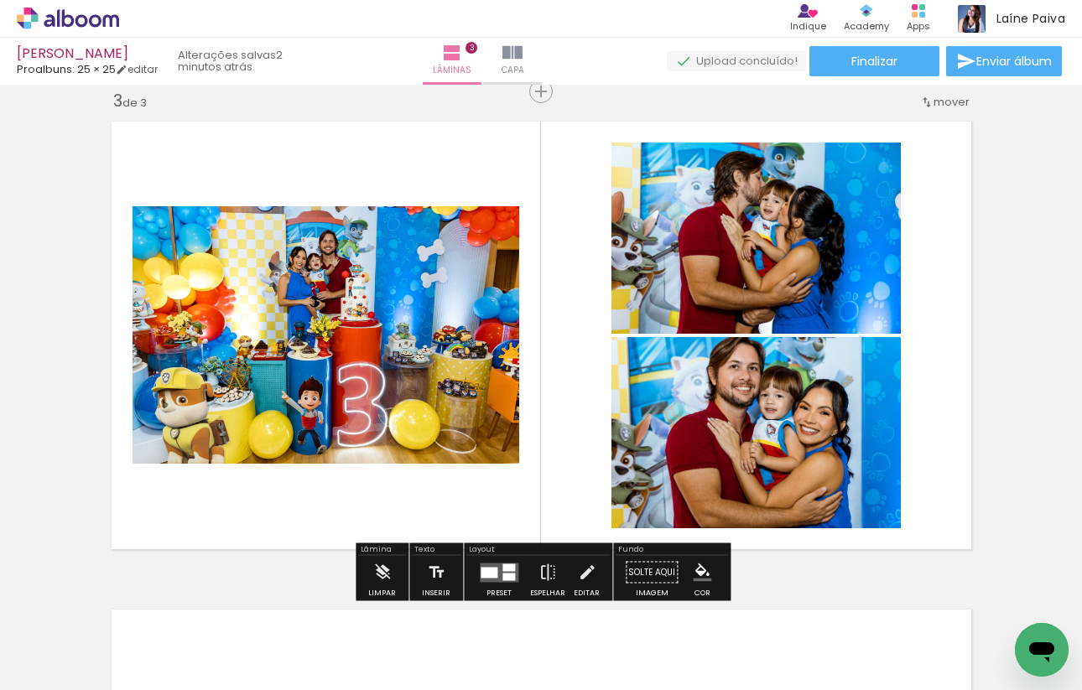
click at [943, 461] on quentale-layouter at bounding box center [541, 335] width 878 height 446
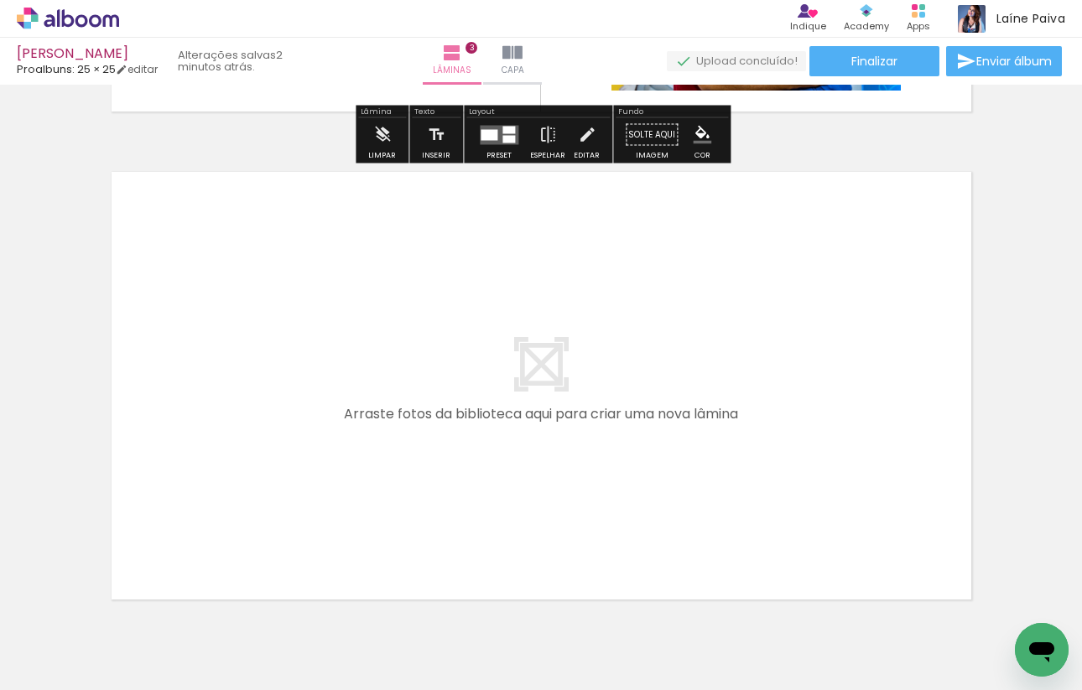
scroll to position [1444, 0]
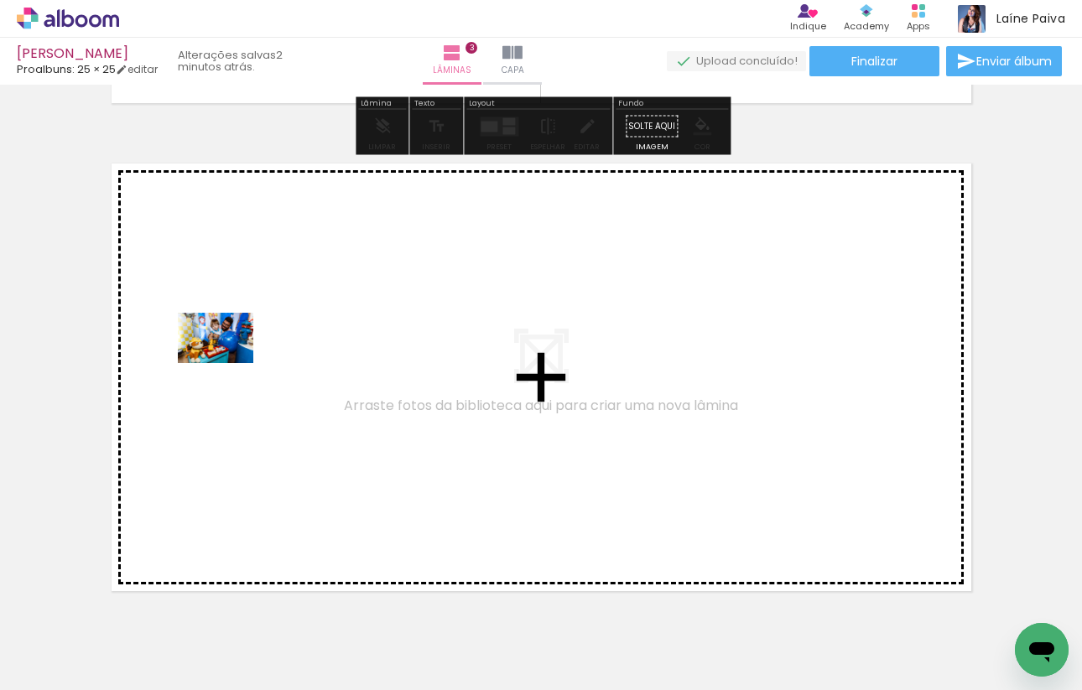
click at [228, 365] on quentale-workspace at bounding box center [541, 345] width 1082 height 690
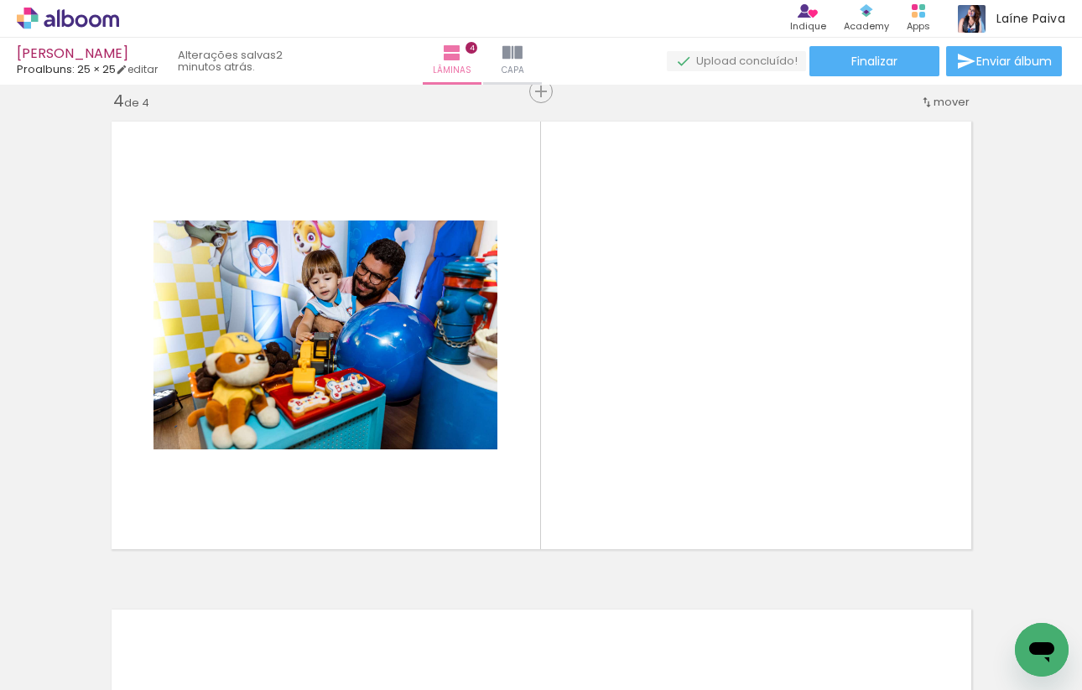
scroll to position [0, 50]
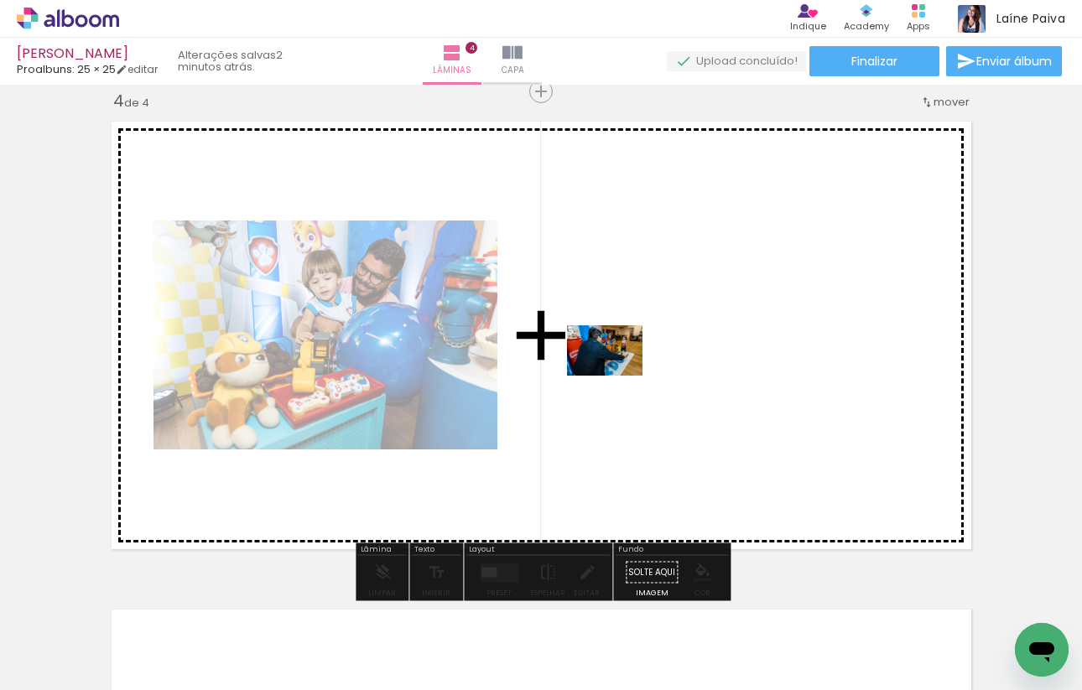
drag, startPoint x: 614, startPoint y: 648, endPoint x: 617, endPoint y: 373, distance: 275.2
click at [617, 373] on quentale-workspace at bounding box center [541, 345] width 1082 height 690
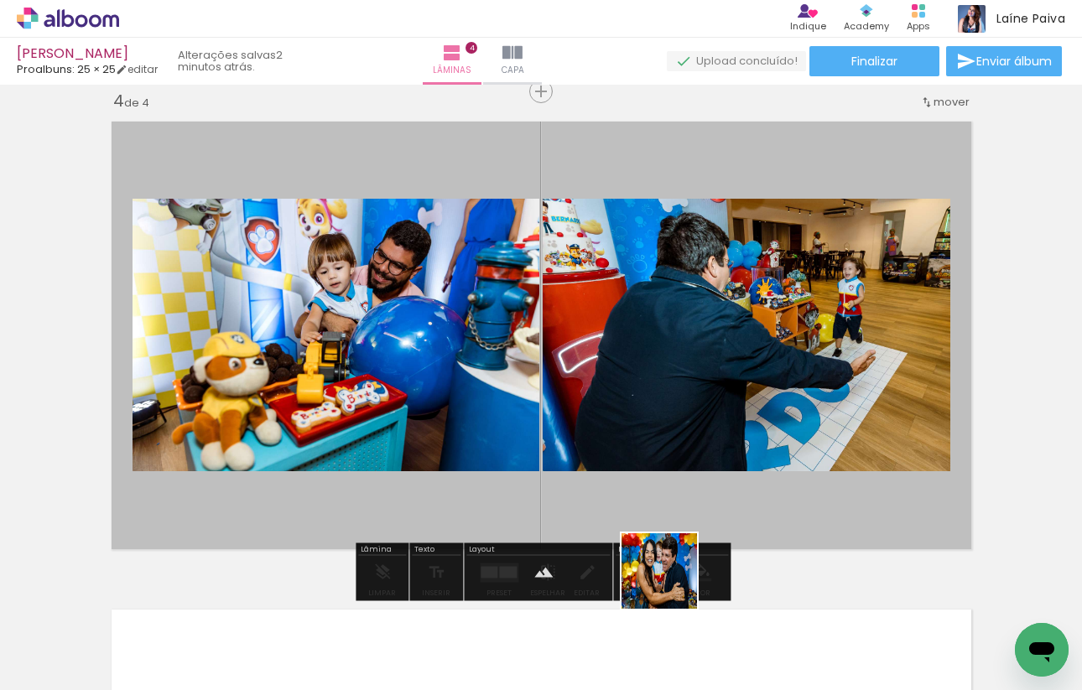
drag, startPoint x: 672, startPoint y: 628, endPoint x: 672, endPoint y: 323, distance: 305.4
click at [672, 323] on quentale-workspace at bounding box center [541, 345] width 1082 height 690
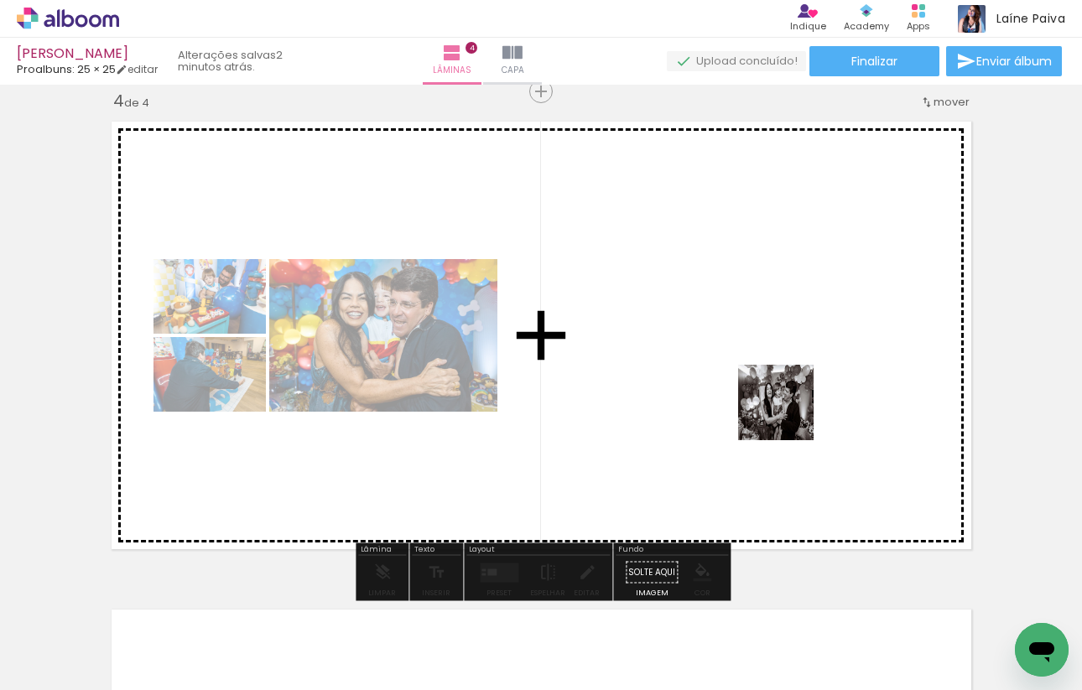
drag, startPoint x: 789, startPoint y: 627, endPoint x: 788, endPoint y: 399, distance: 228.2
click at [788, 399] on quentale-workspace at bounding box center [541, 345] width 1082 height 690
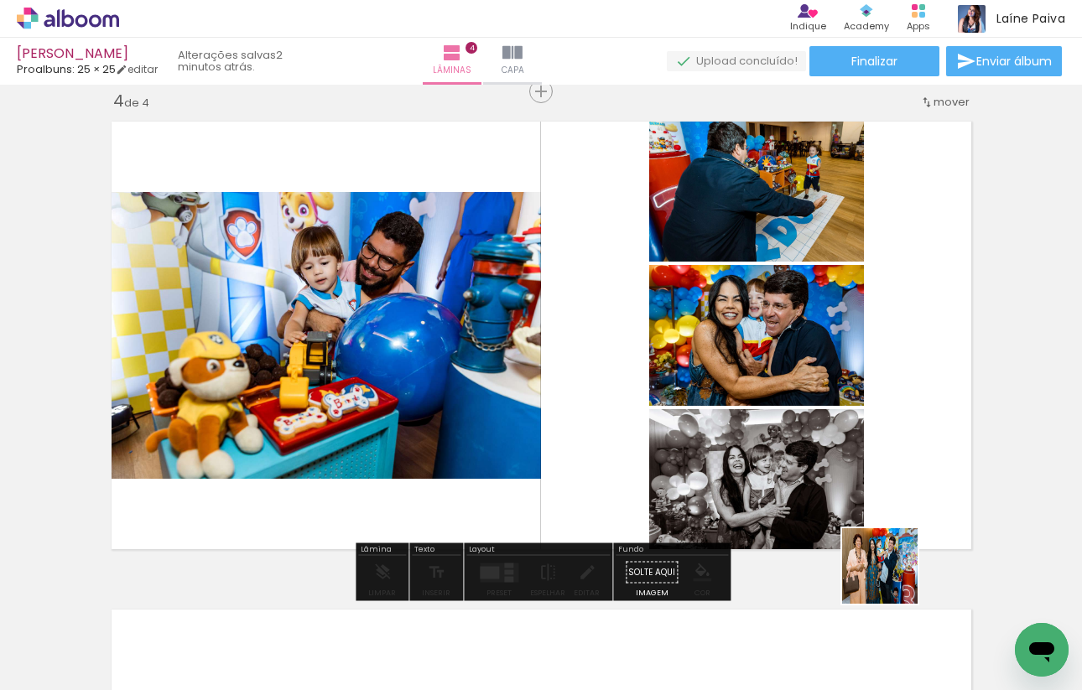
drag, startPoint x: 893, startPoint y: 649, endPoint x: 892, endPoint y: 357, distance: 292.8
click at [892, 357] on quentale-workspace at bounding box center [541, 345] width 1082 height 690
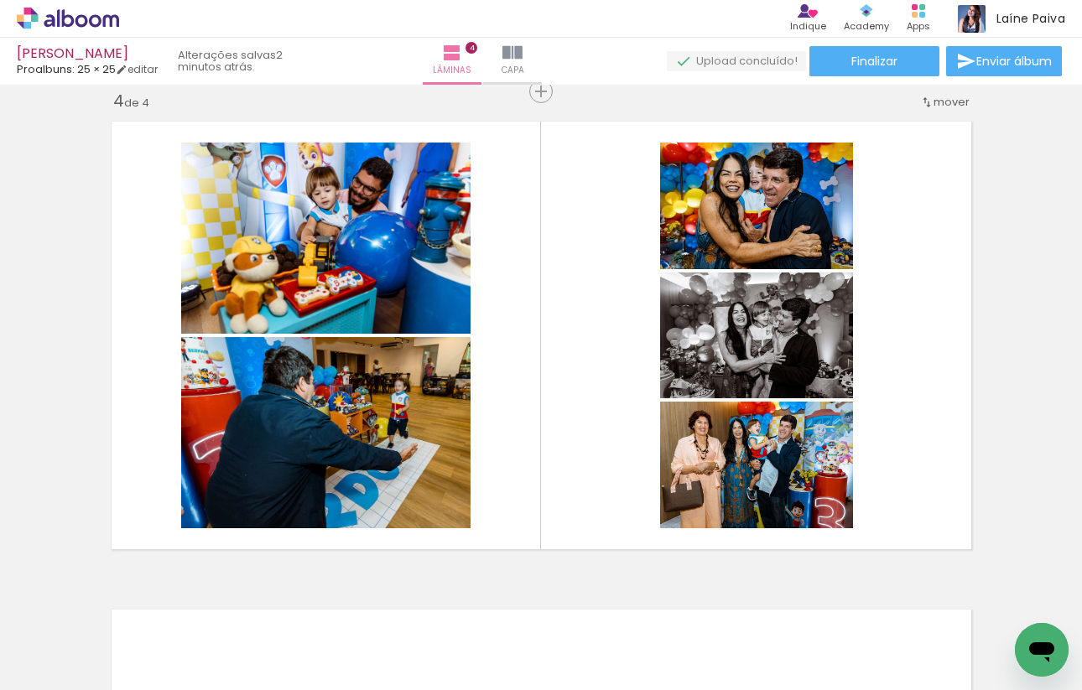
scroll to position [0, 1729]
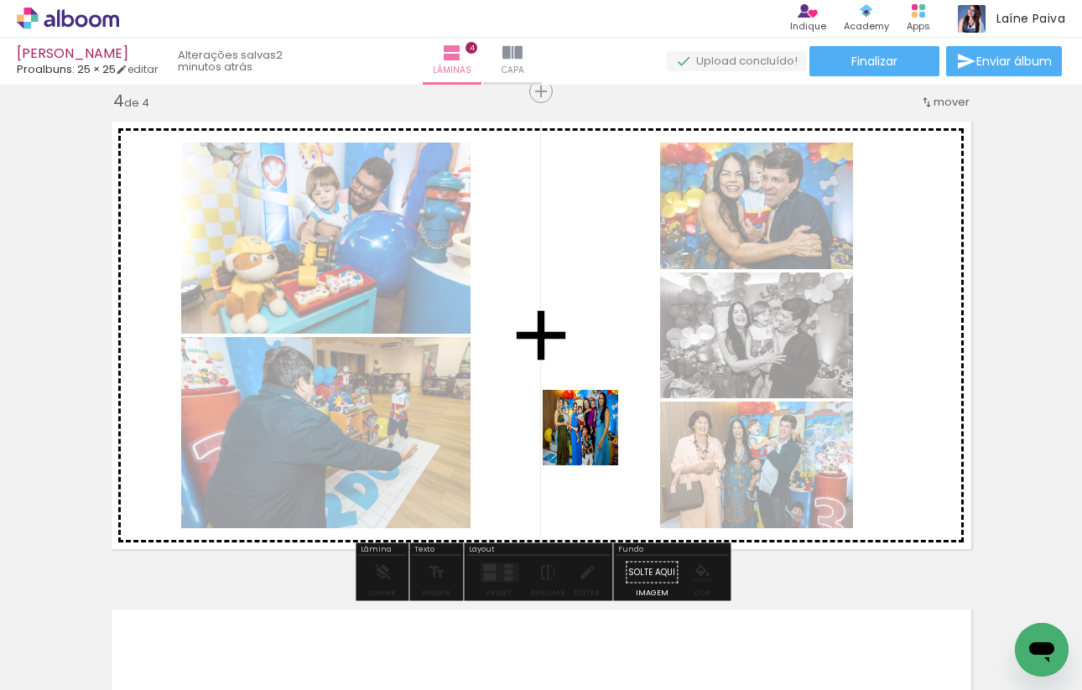
click at [593, 411] on quentale-workspace at bounding box center [541, 345] width 1082 height 690
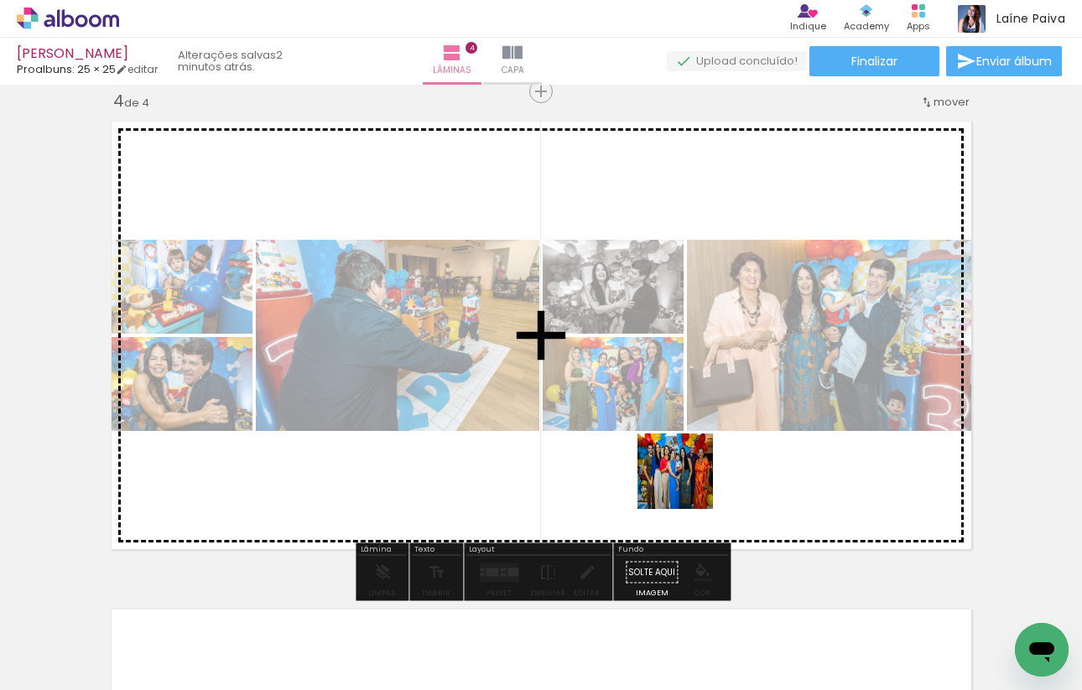
drag, startPoint x: 688, startPoint y: 639, endPoint x: 688, endPoint y: 315, distance: 323.8
click at [688, 315] on quentale-workspace at bounding box center [541, 345] width 1082 height 690
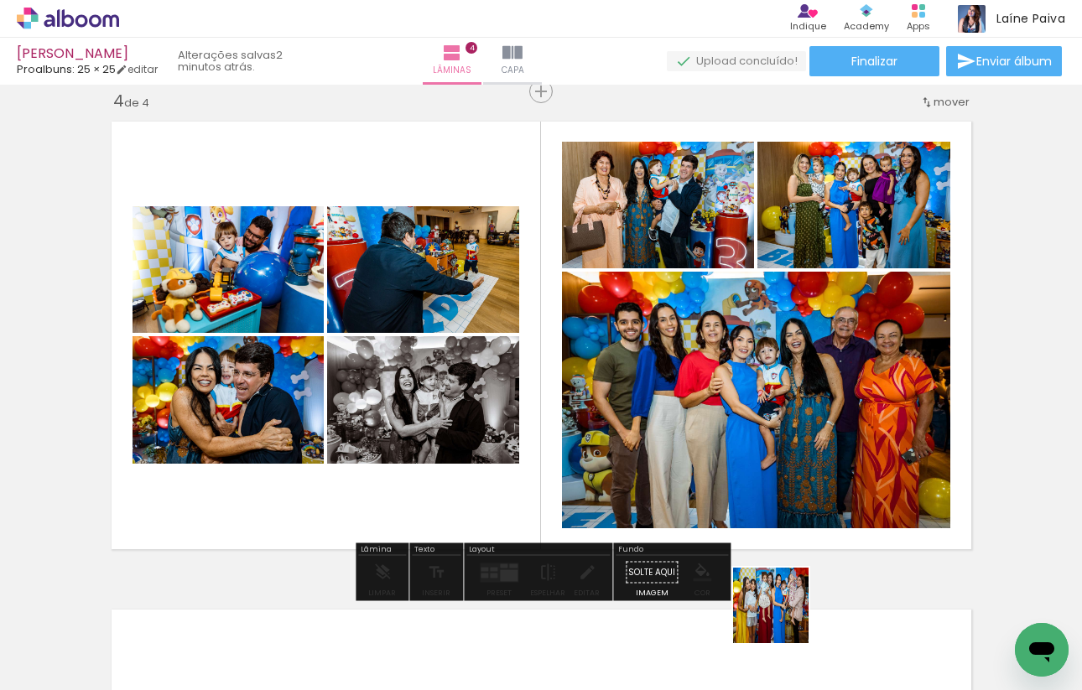
drag, startPoint x: 784, startPoint y: 655, endPoint x: 759, endPoint y: 315, distance: 340.6
click at [759, 315] on quentale-workspace at bounding box center [541, 345] width 1082 height 690
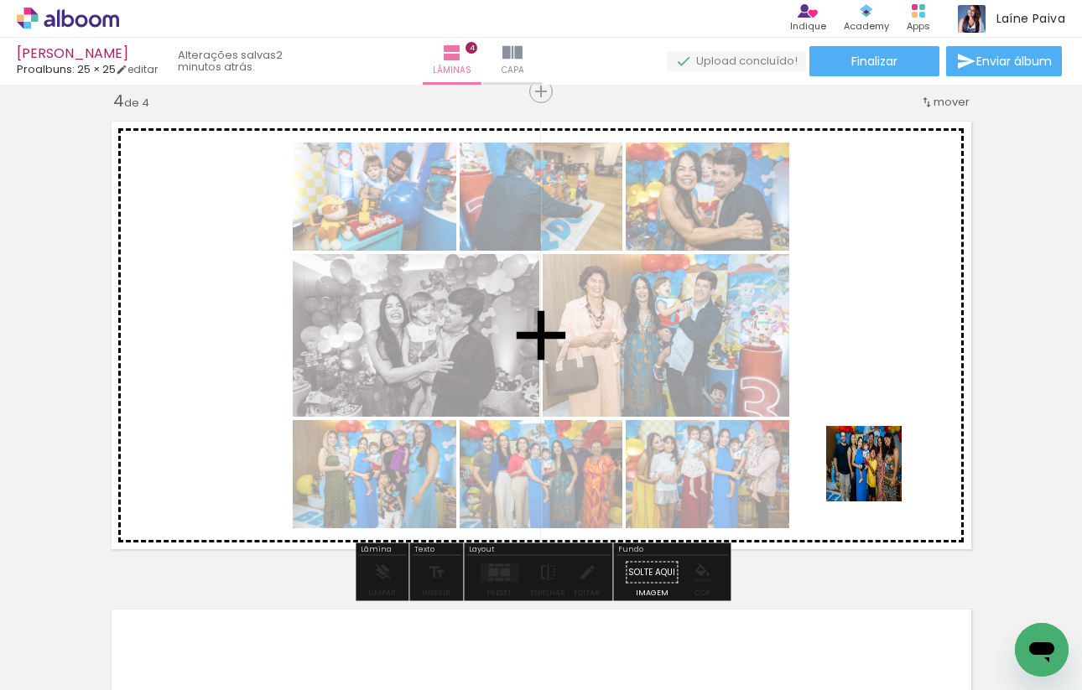
drag, startPoint x: 877, startPoint y: 625, endPoint x: 875, endPoint y: 361, distance: 264.3
click at [875, 361] on quentale-workspace at bounding box center [541, 345] width 1082 height 690
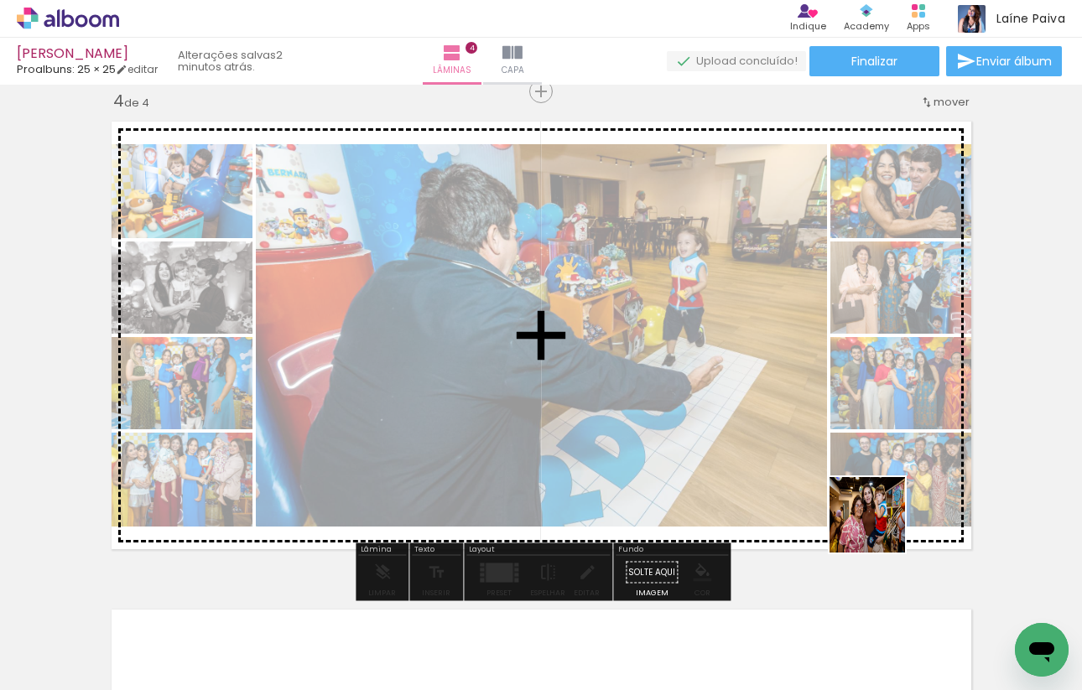
drag, startPoint x: 990, startPoint y: 635, endPoint x: 840, endPoint y: 456, distance: 234.0
click at [840, 456] on quentale-workspace at bounding box center [541, 345] width 1082 height 690
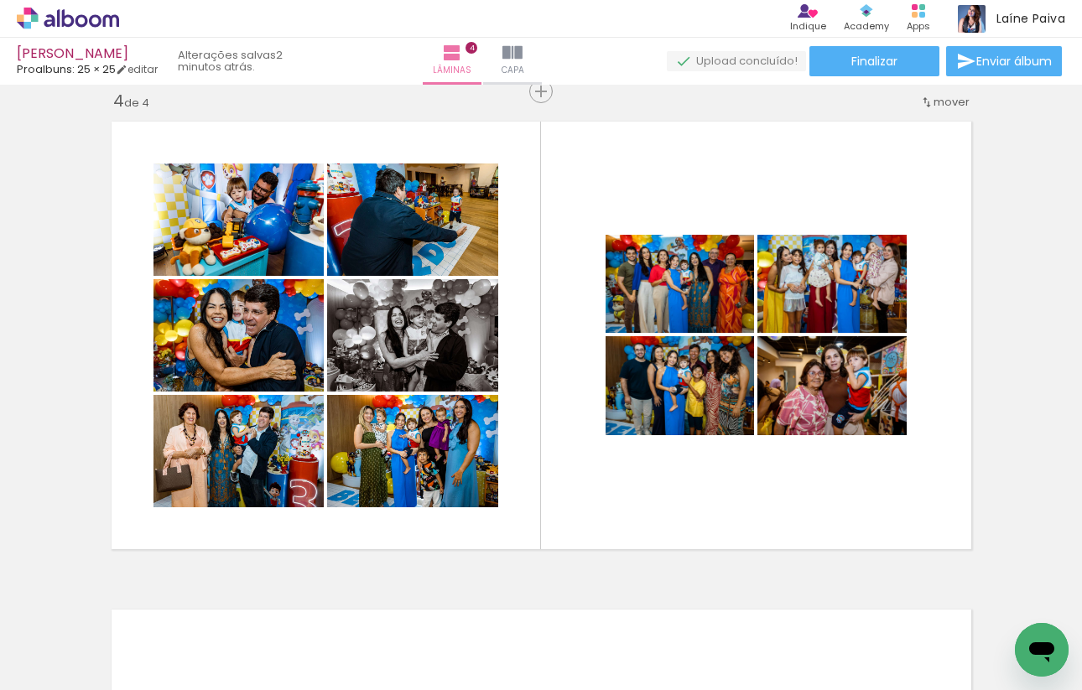
scroll to position [0, 4040]
drag, startPoint x: 739, startPoint y: 636, endPoint x: 739, endPoint y: 428, distance: 208.0
click at [739, 428] on quentale-workspace at bounding box center [541, 345] width 1082 height 690
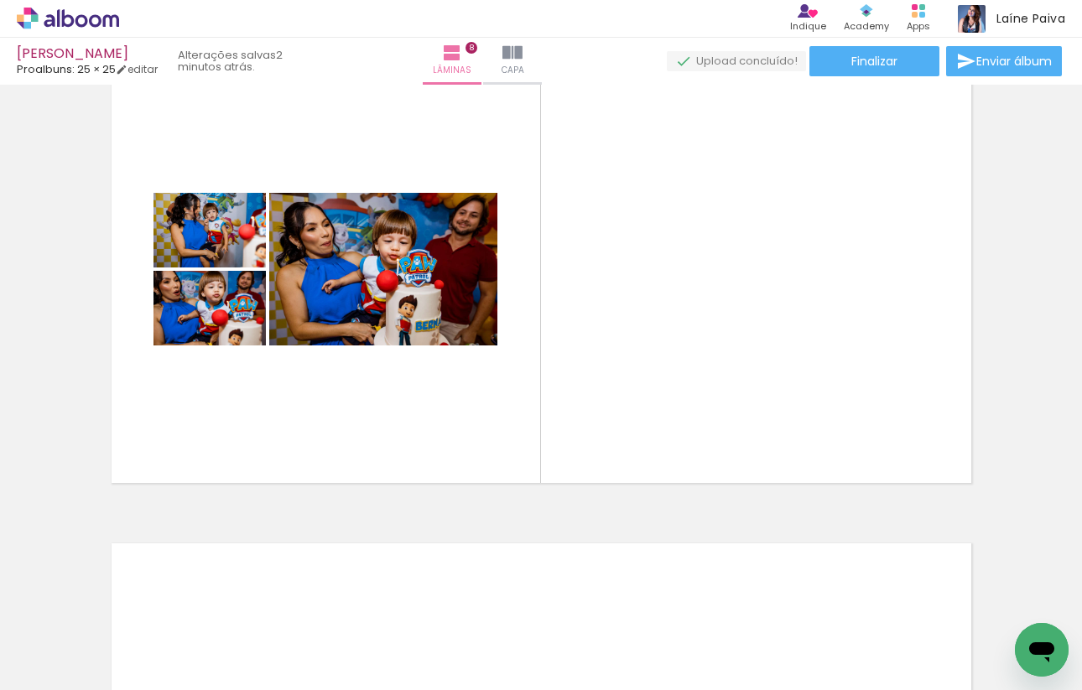
scroll to position [0, 3245]
drag, startPoint x: 418, startPoint y: 633, endPoint x: 488, endPoint y: 409, distance: 234.0
click at [488, 404] on quentale-workspace at bounding box center [541, 345] width 1082 height 690
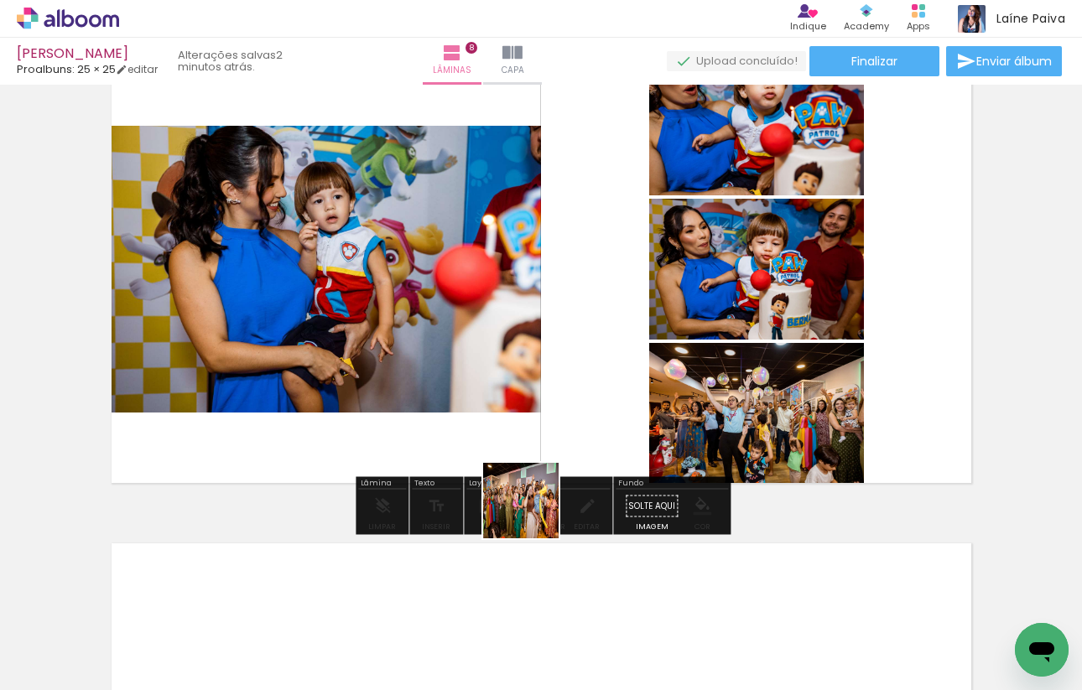
drag, startPoint x: 493, startPoint y: 644, endPoint x: 575, endPoint y: 388, distance: 269.3
click at [575, 388] on quentale-workspace at bounding box center [541, 345] width 1082 height 690
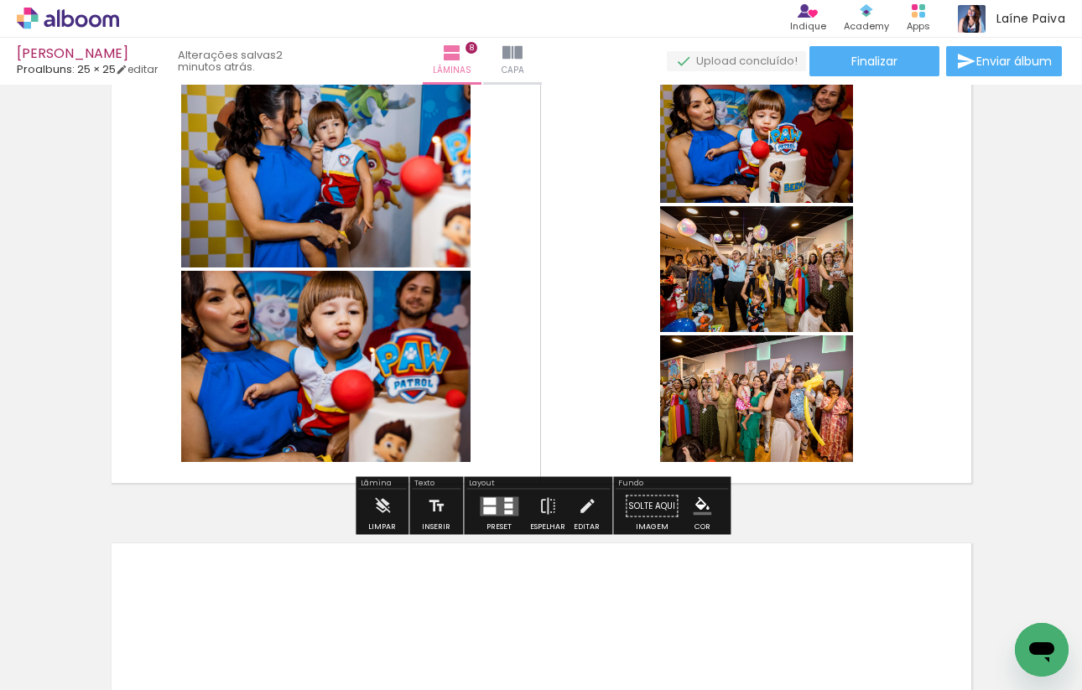
click at [486, 507] on div at bounding box center [489, 511] width 13 height 8
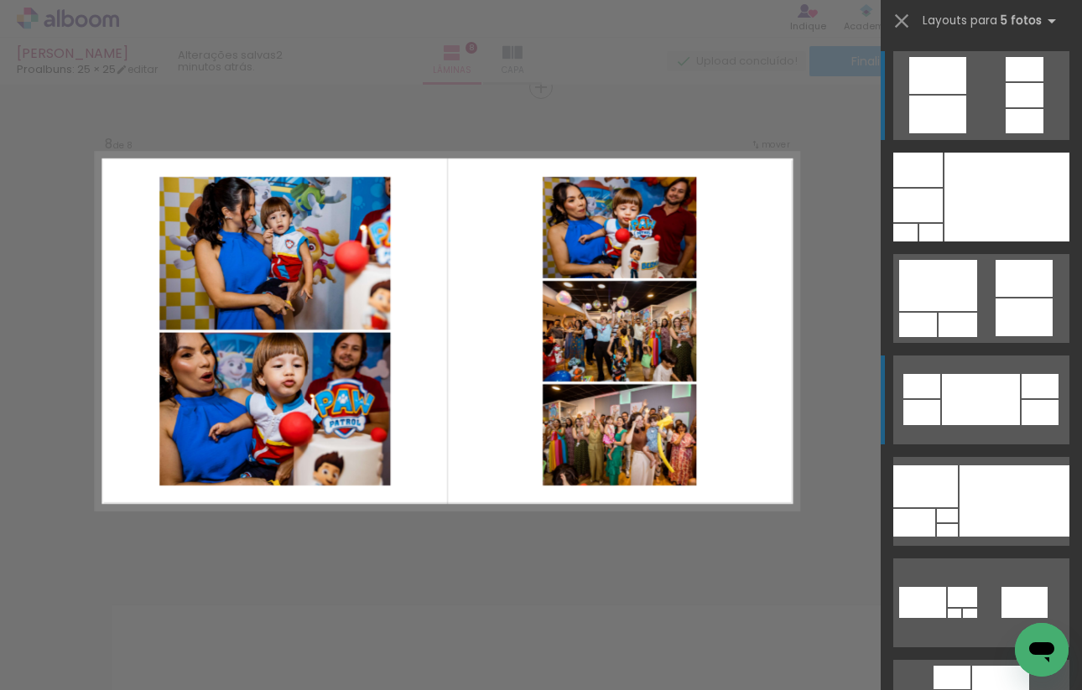
scroll to position [3439, 0]
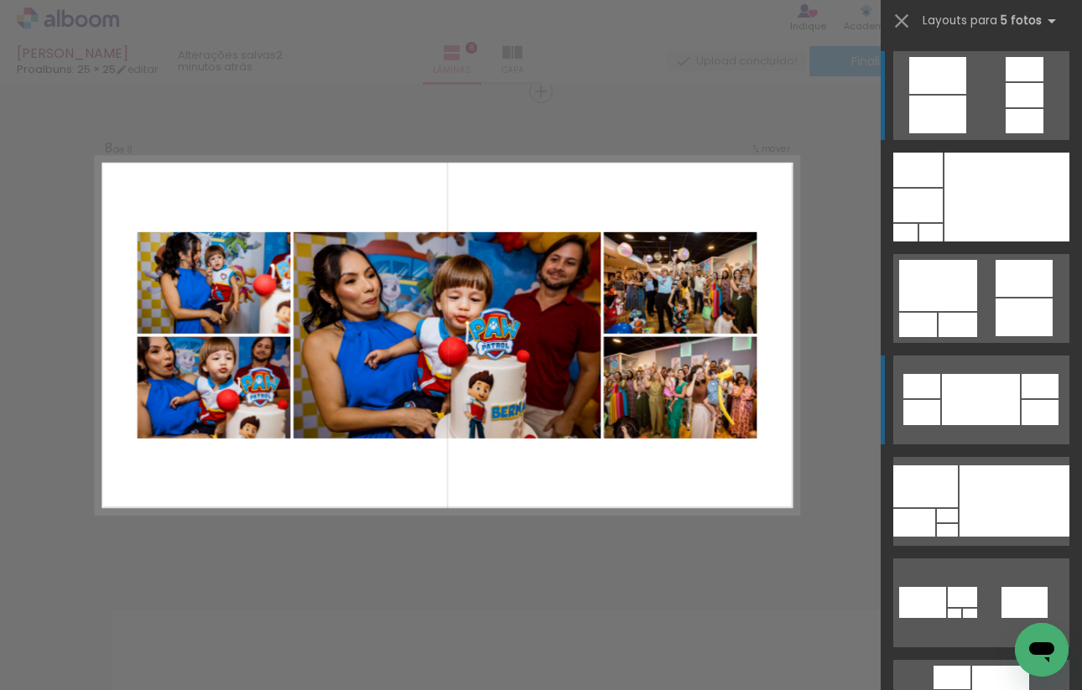
click at [949, 402] on div at bounding box center [981, 399] width 78 height 51
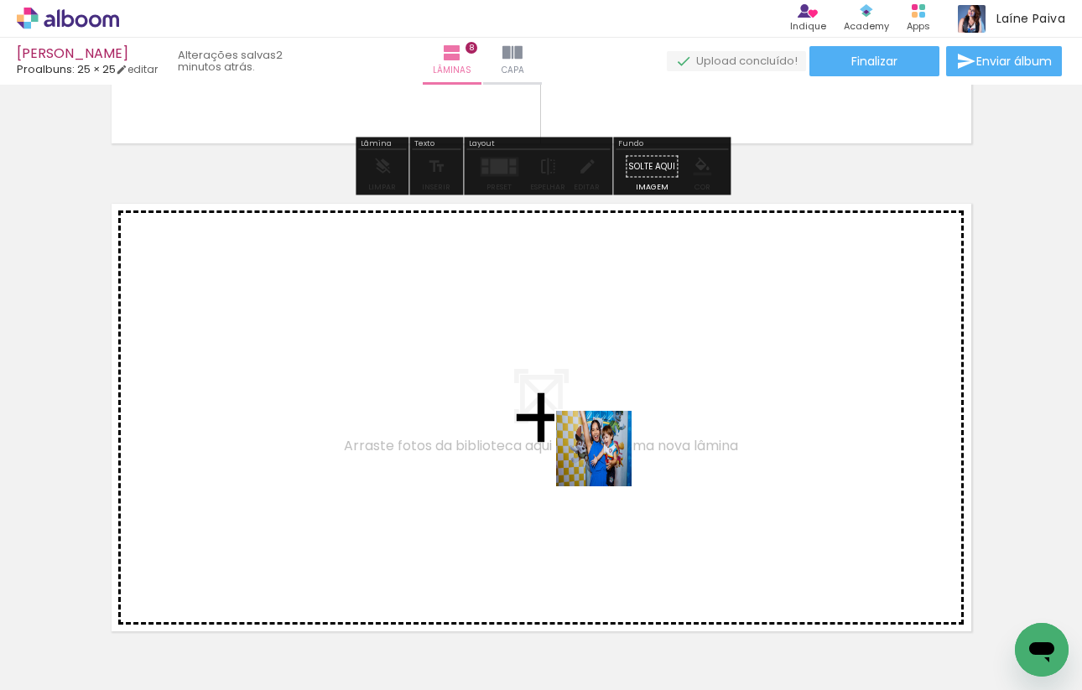
click at [607, 440] on quentale-workspace at bounding box center [541, 345] width 1082 height 690
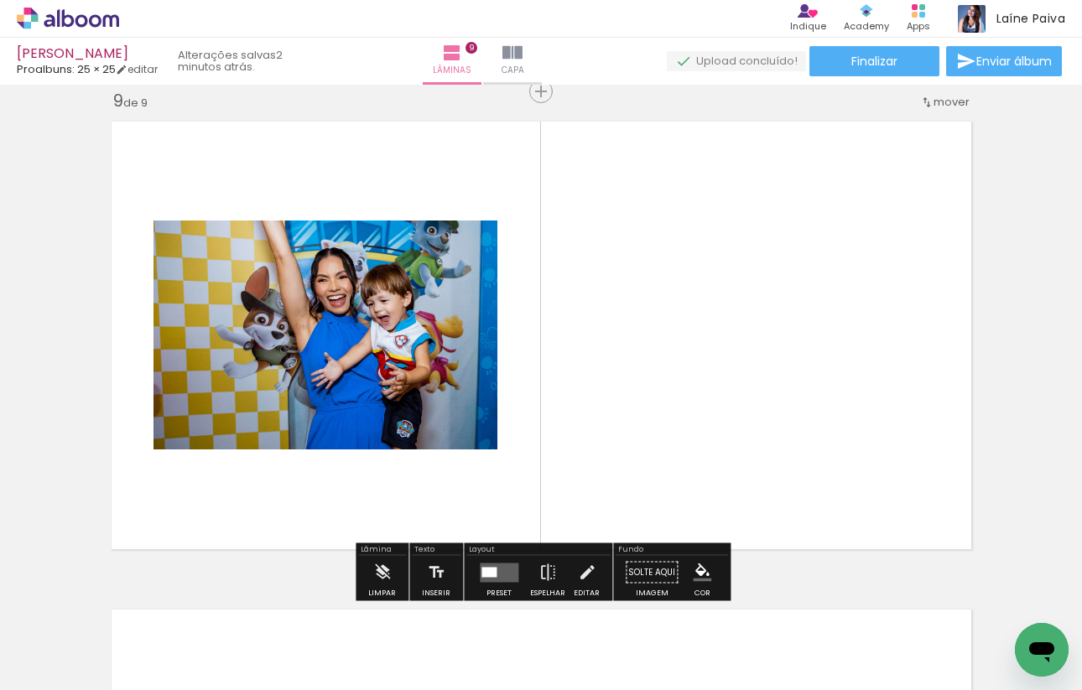
scroll to position [3927, 0]
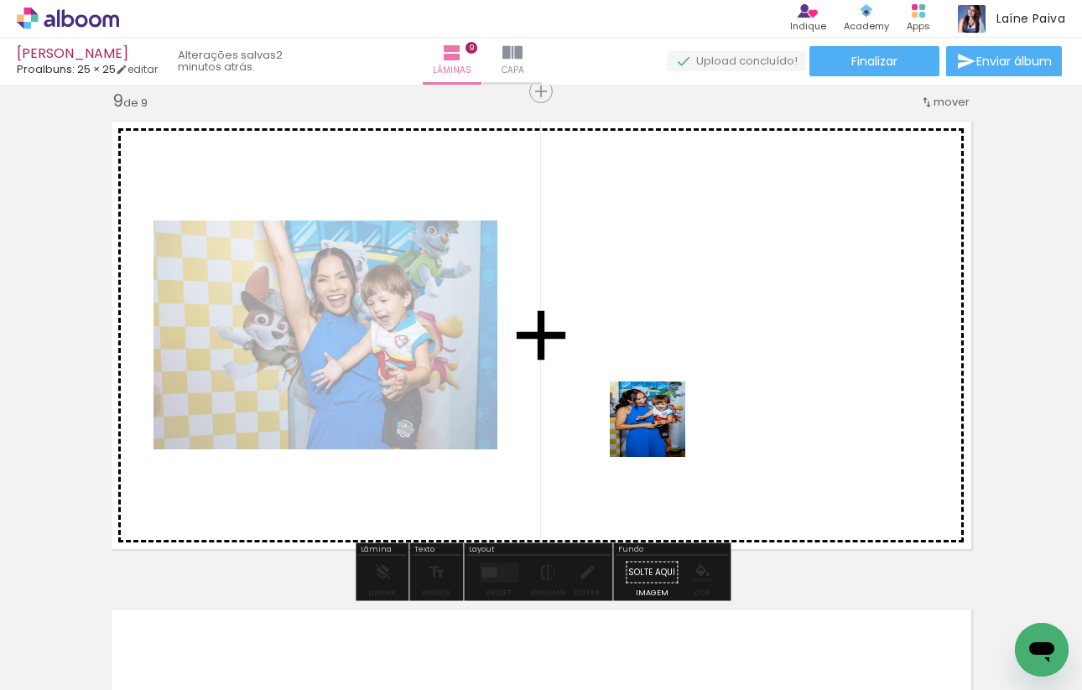
drag, startPoint x: 663, startPoint y: 627, endPoint x: 654, endPoint y: 341, distance: 286.2
click at [655, 341] on quentale-workspace at bounding box center [541, 345] width 1082 height 690
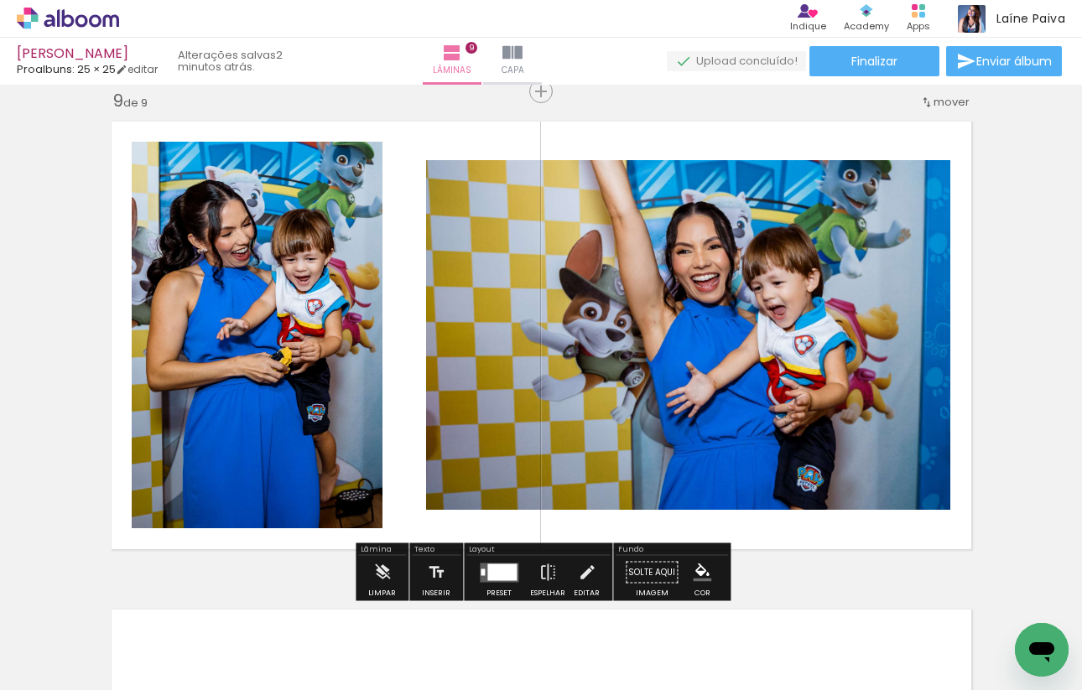
drag, startPoint x: 785, startPoint y: 642, endPoint x: 783, endPoint y: 393, distance: 249.2
click at [784, 393] on quentale-workspace at bounding box center [541, 345] width 1082 height 690
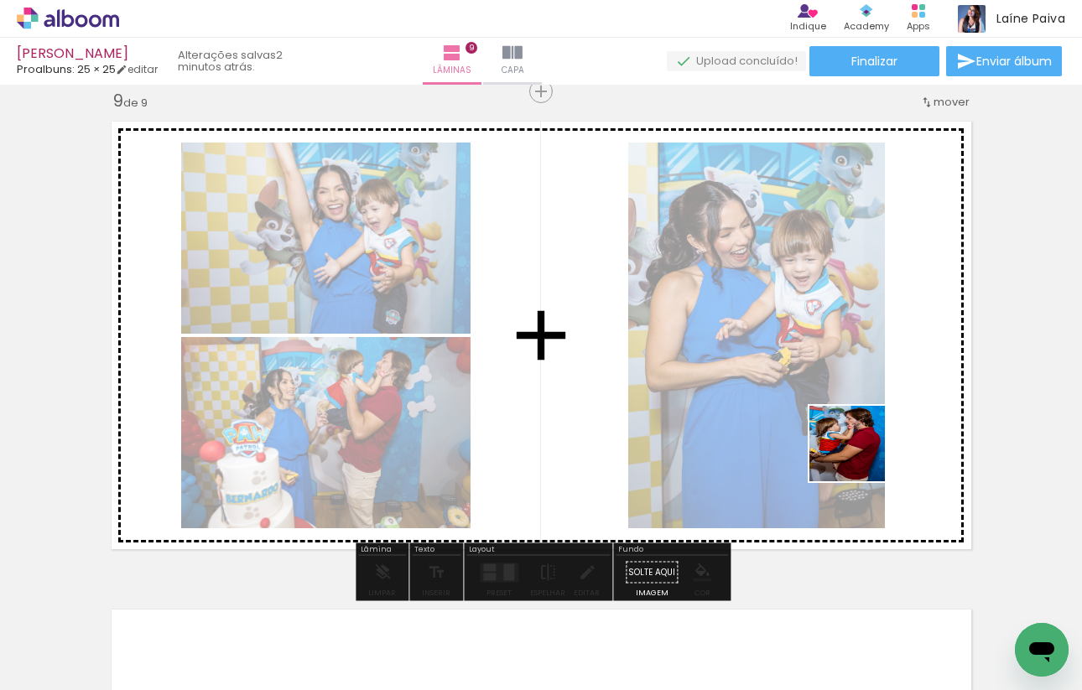
drag, startPoint x: 893, startPoint y: 668, endPoint x: 857, endPoint y: 445, distance: 225.2
click at [857, 445] on quentale-workspace at bounding box center [541, 345] width 1082 height 690
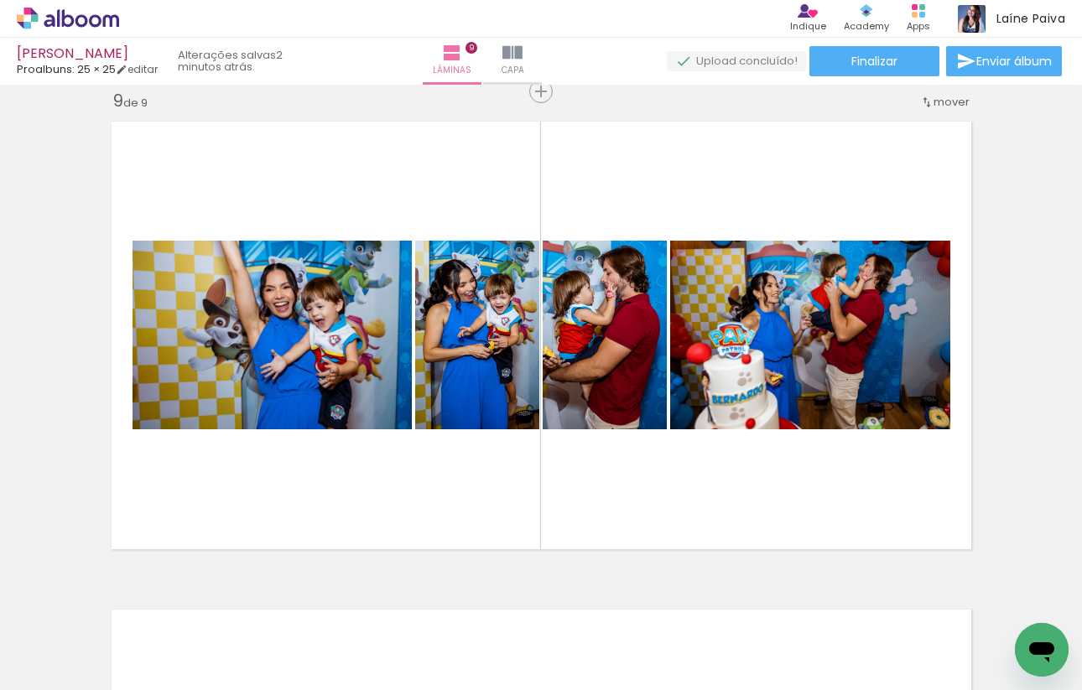
scroll to position [0, 3849]
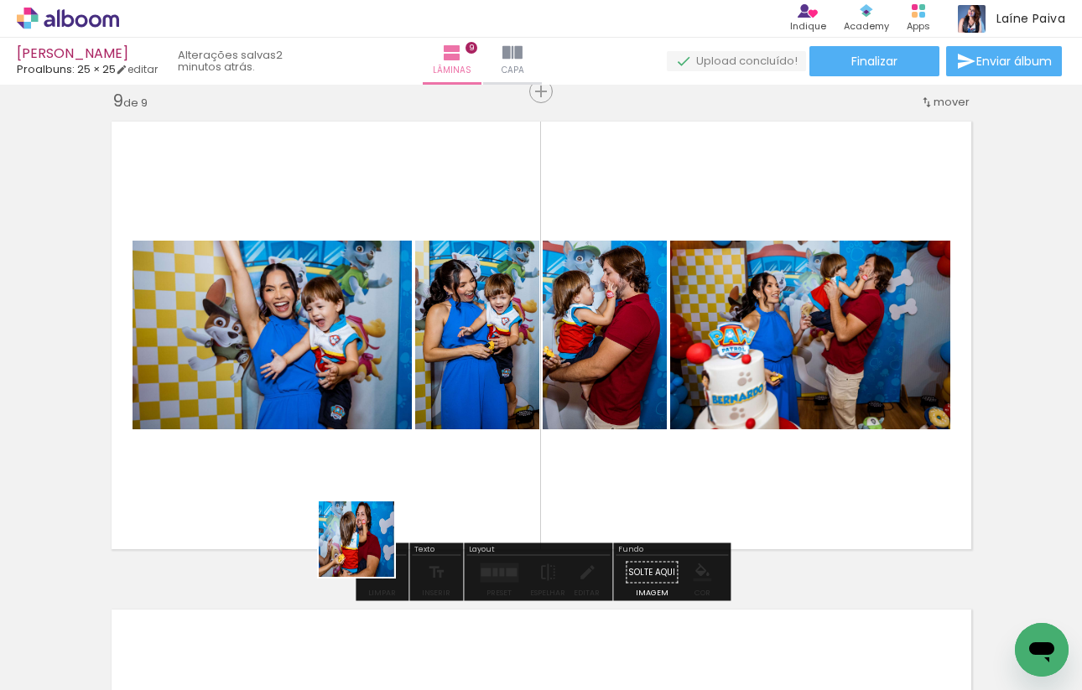
drag, startPoint x: 367, startPoint y: 631, endPoint x: 385, endPoint y: 445, distance: 186.3
click at [385, 445] on quentale-workspace at bounding box center [541, 345] width 1082 height 690
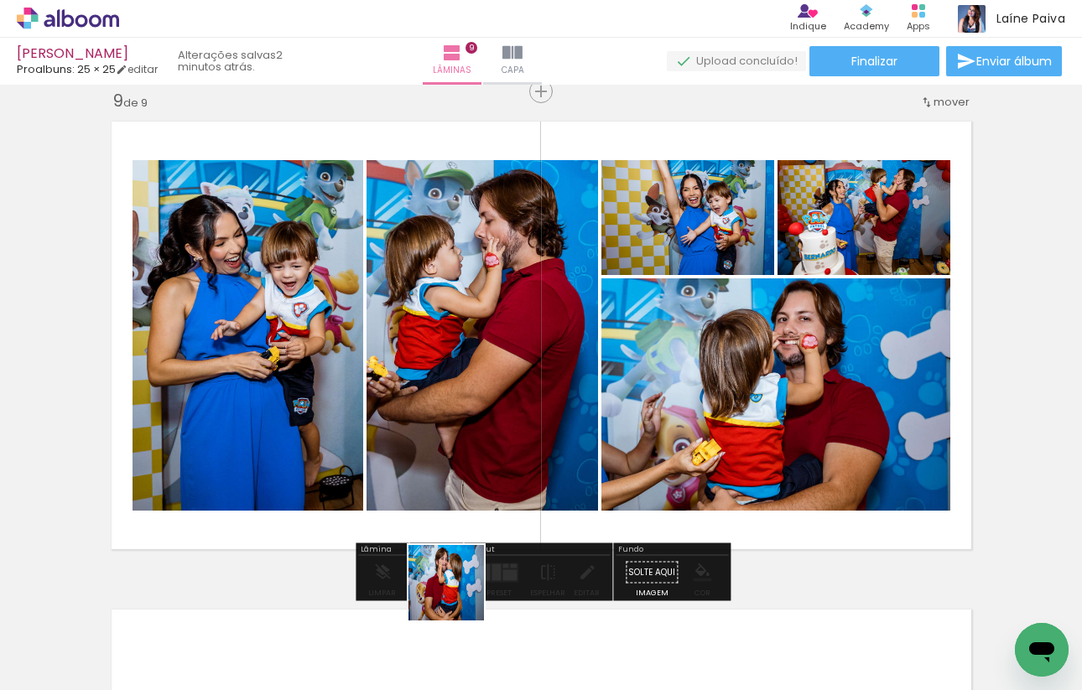
drag, startPoint x: 459, startPoint y: 646, endPoint x: 461, endPoint y: 421, distance: 224.8
click at [461, 421] on quentale-workspace at bounding box center [541, 345] width 1082 height 690
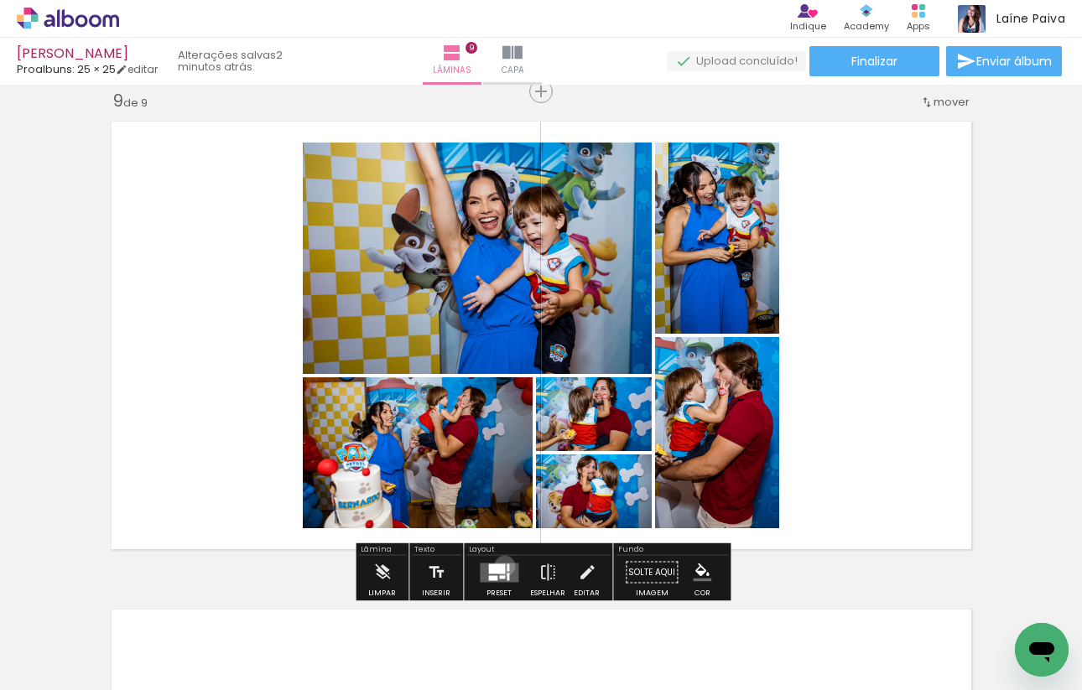
click at [501, 565] on quentale-layouter at bounding box center [499, 572] width 39 height 19
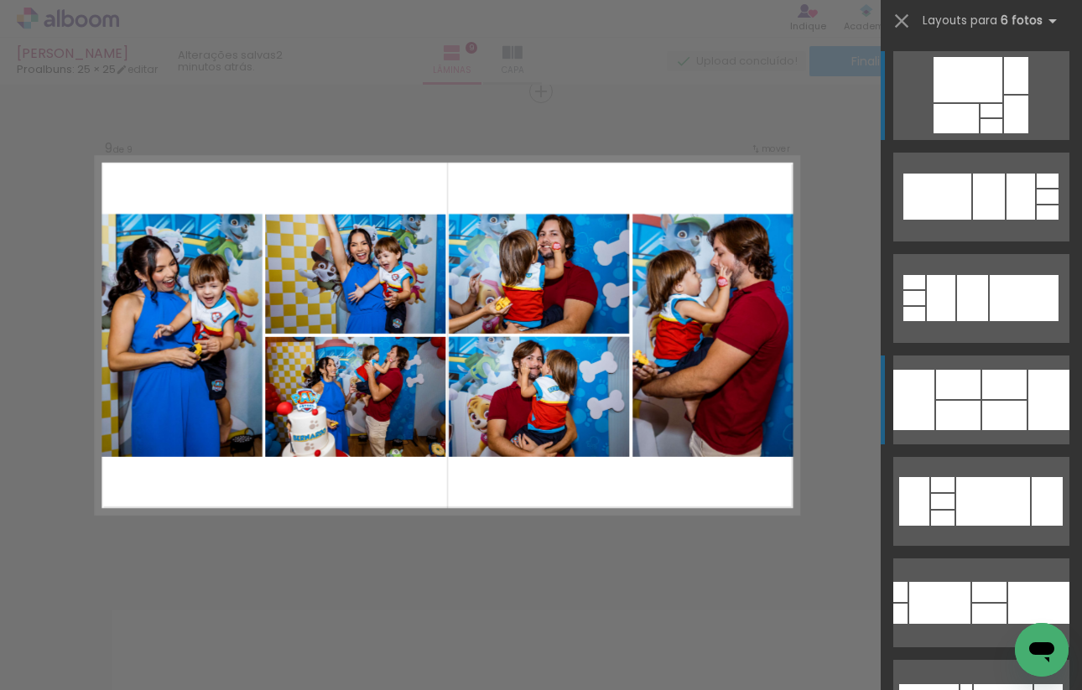
click at [1002, 133] on div at bounding box center [992, 126] width 22 height 14
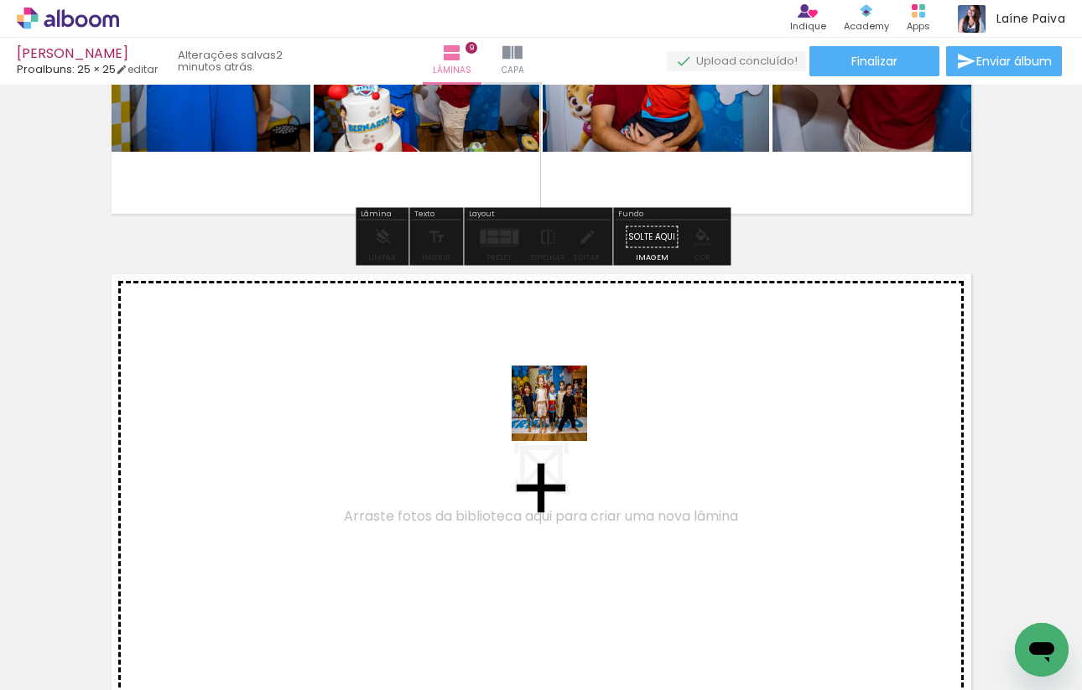
click at [562, 399] on quentale-workspace at bounding box center [541, 345] width 1082 height 690
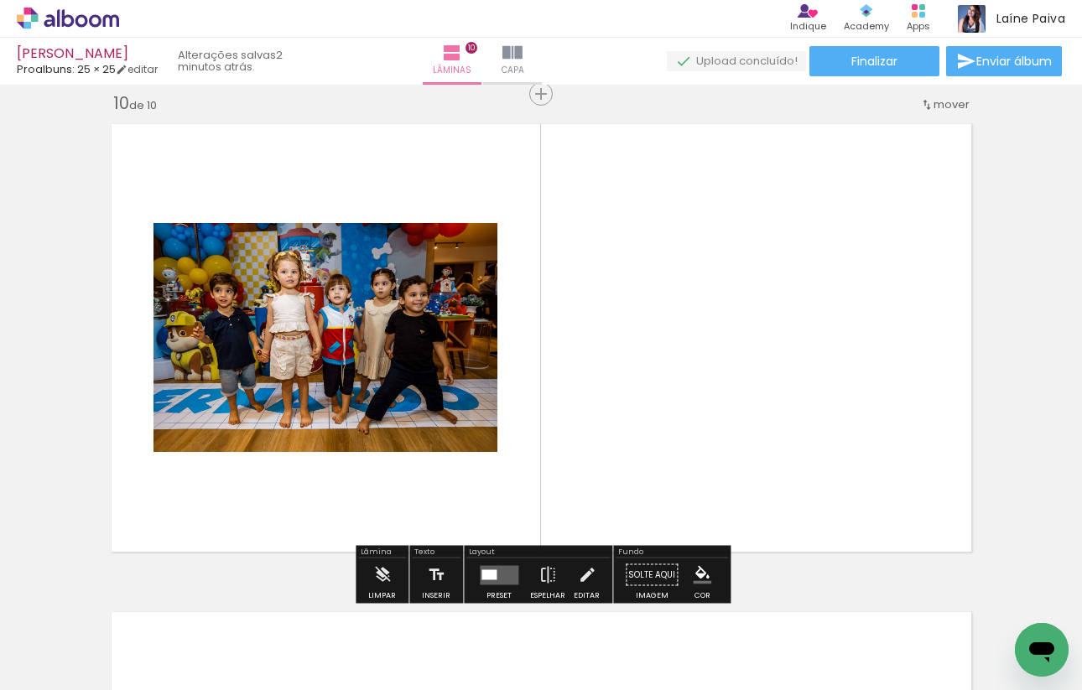
scroll to position [4415, 0]
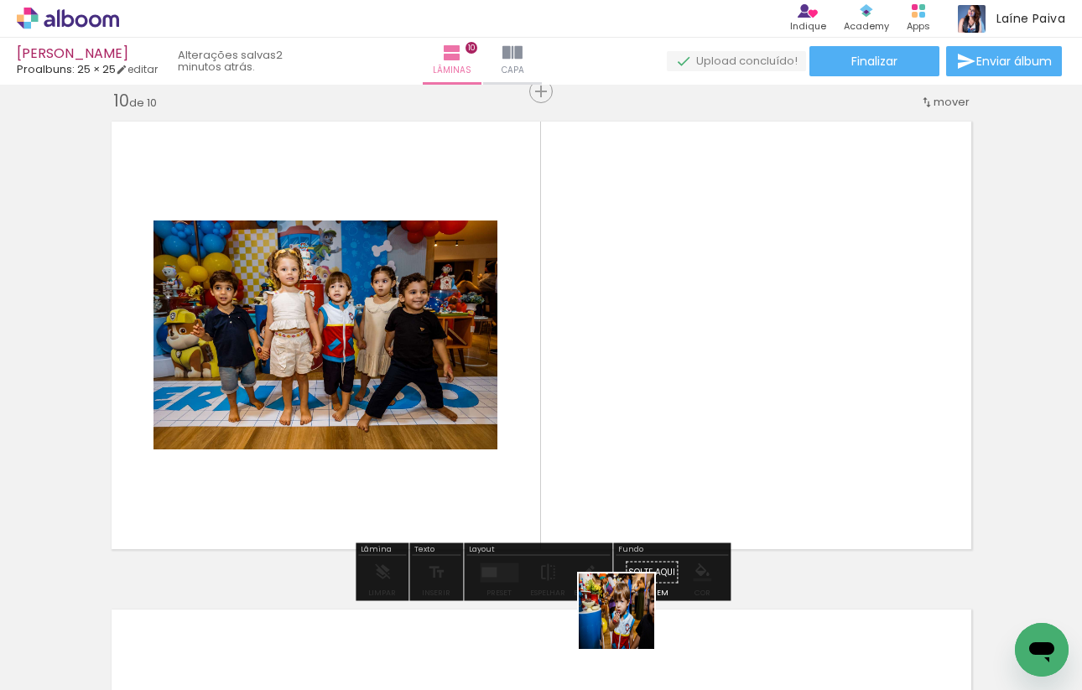
drag, startPoint x: 629, startPoint y: 630, endPoint x: 629, endPoint y: 322, distance: 307.9
click at [629, 322] on quentale-workspace at bounding box center [541, 345] width 1082 height 690
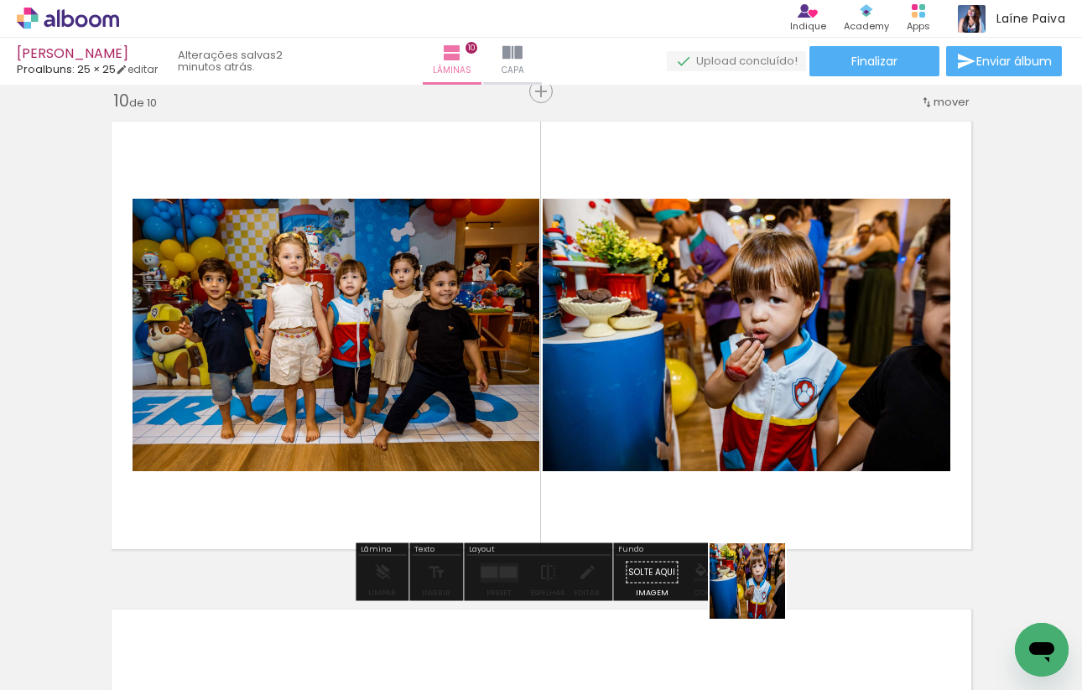
drag, startPoint x: 760, startPoint y: 623, endPoint x: 757, endPoint y: 336, distance: 287.8
click at [757, 336] on quentale-workspace at bounding box center [541, 345] width 1082 height 690
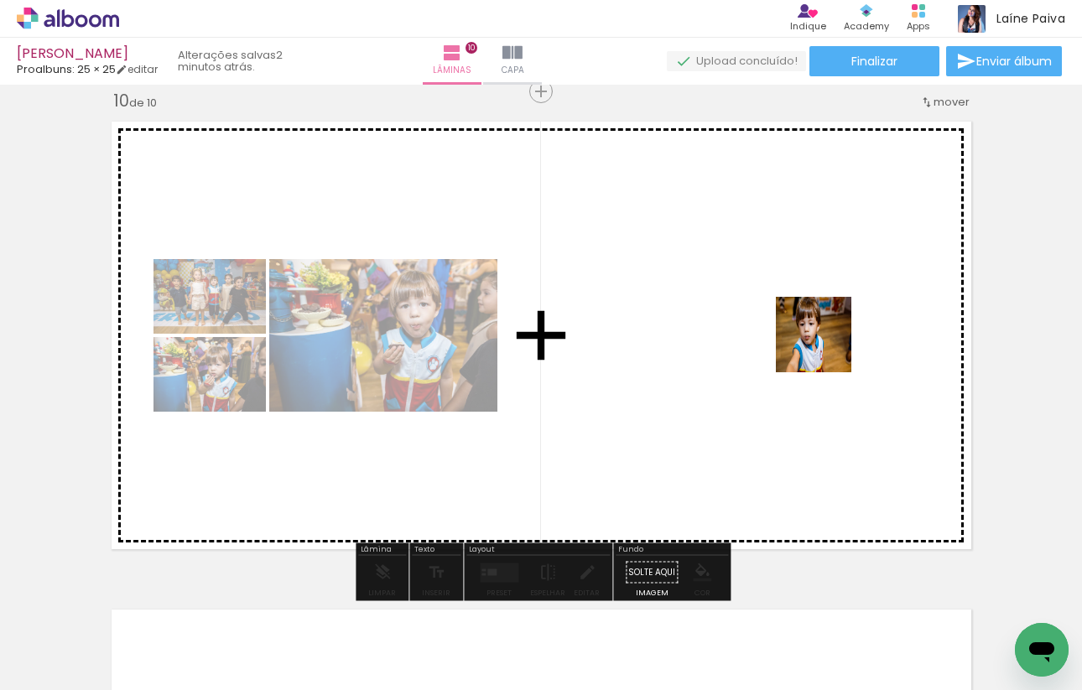
drag, startPoint x: 849, startPoint y: 644, endPoint x: 820, endPoint y: 284, distance: 361.1
click at [820, 284] on quentale-workspace at bounding box center [541, 345] width 1082 height 690
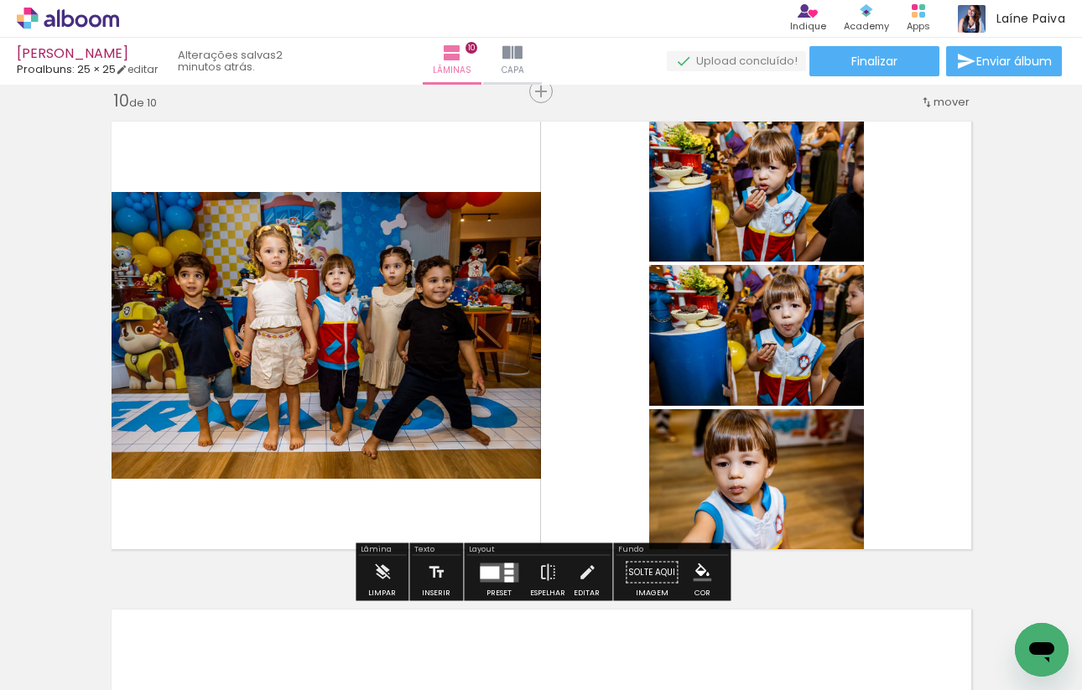
click at [492, 577] on div at bounding box center [489, 572] width 19 height 13
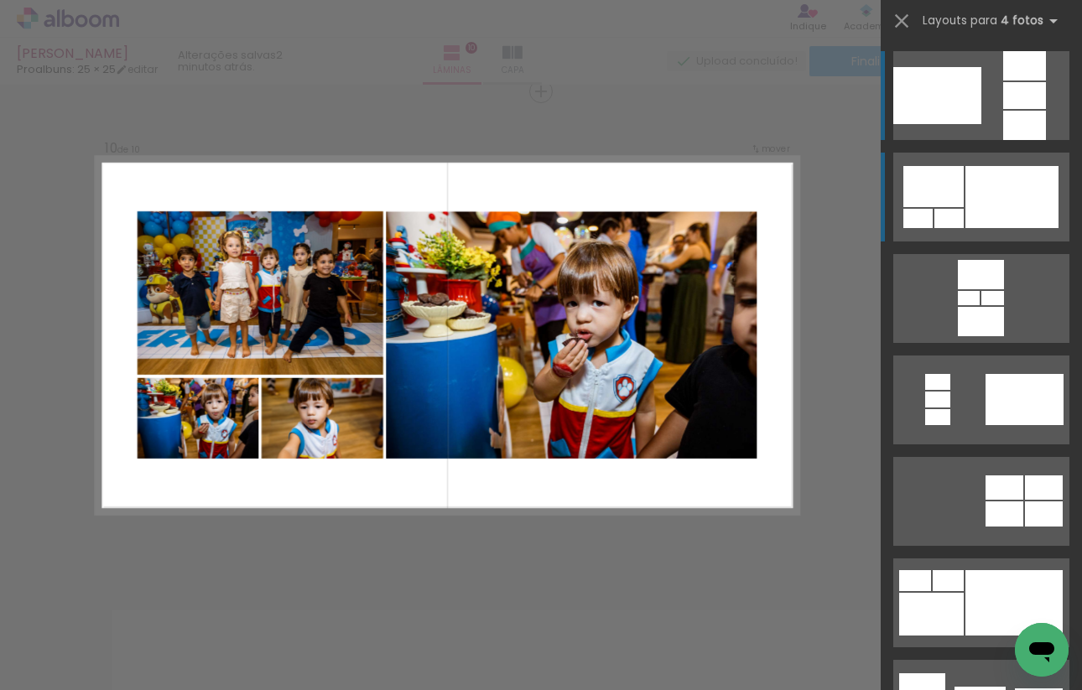
click at [987, 215] on div at bounding box center [1012, 197] width 93 height 62
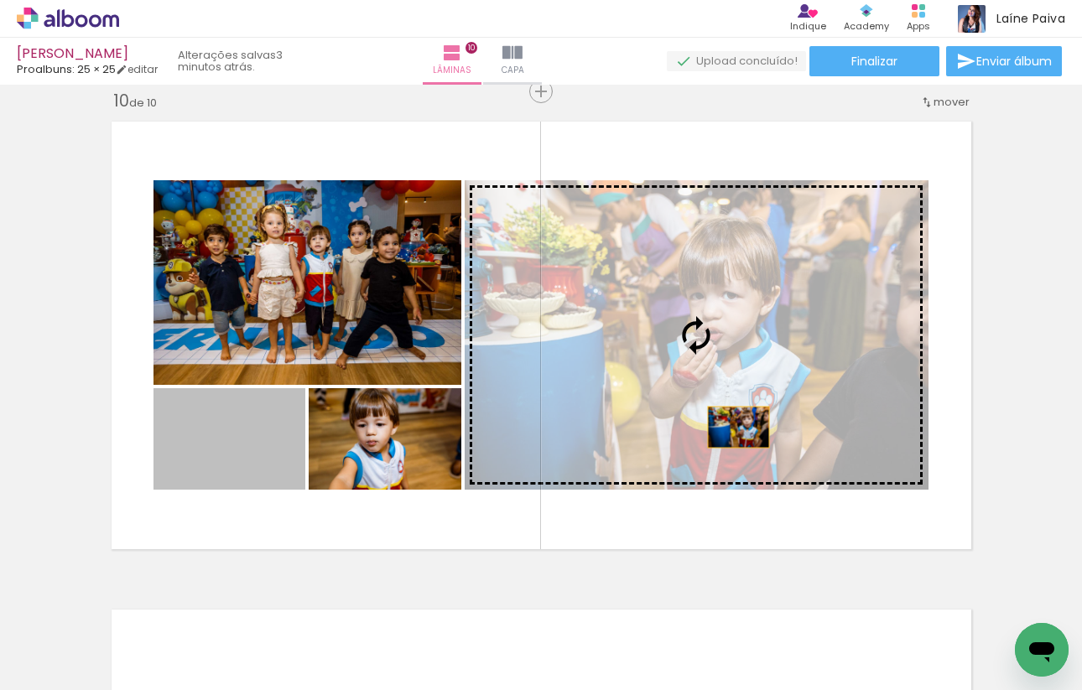
drag, startPoint x: 262, startPoint y: 470, endPoint x: 737, endPoint y: 427, distance: 477.6
click at [0, 0] on slot at bounding box center [0, 0] width 0 height 0
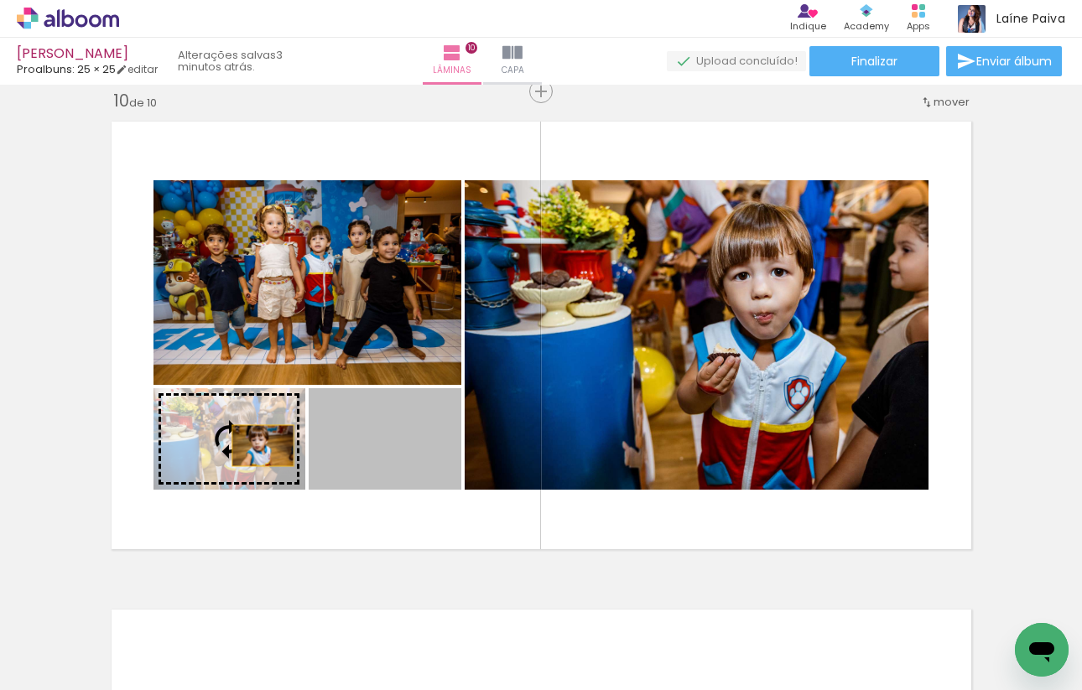
drag, startPoint x: 414, startPoint y: 452, endPoint x: 263, endPoint y: 445, distance: 151.2
click at [0, 0] on slot at bounding box center [0, 0] width 0 height 0
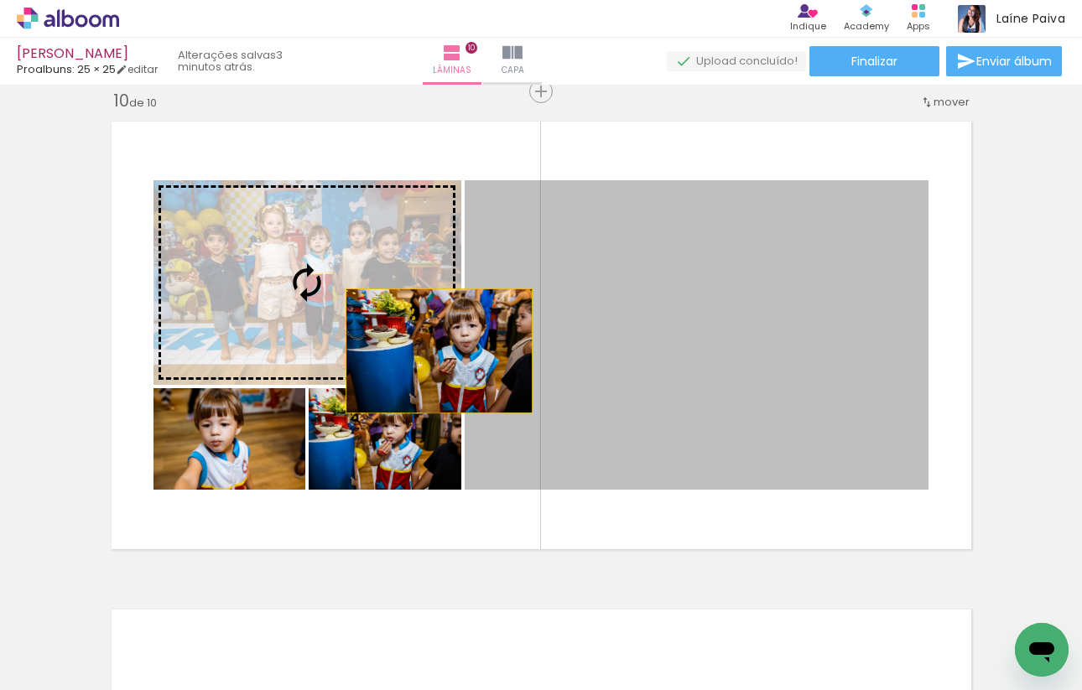
drag, startPoint x: 655, startPoint y: 418, endPoint x: 430, endPoint y: 346, distance: 235.9
click at [0, 0] on slot at bounding box center [0, 0] width 0 height 0
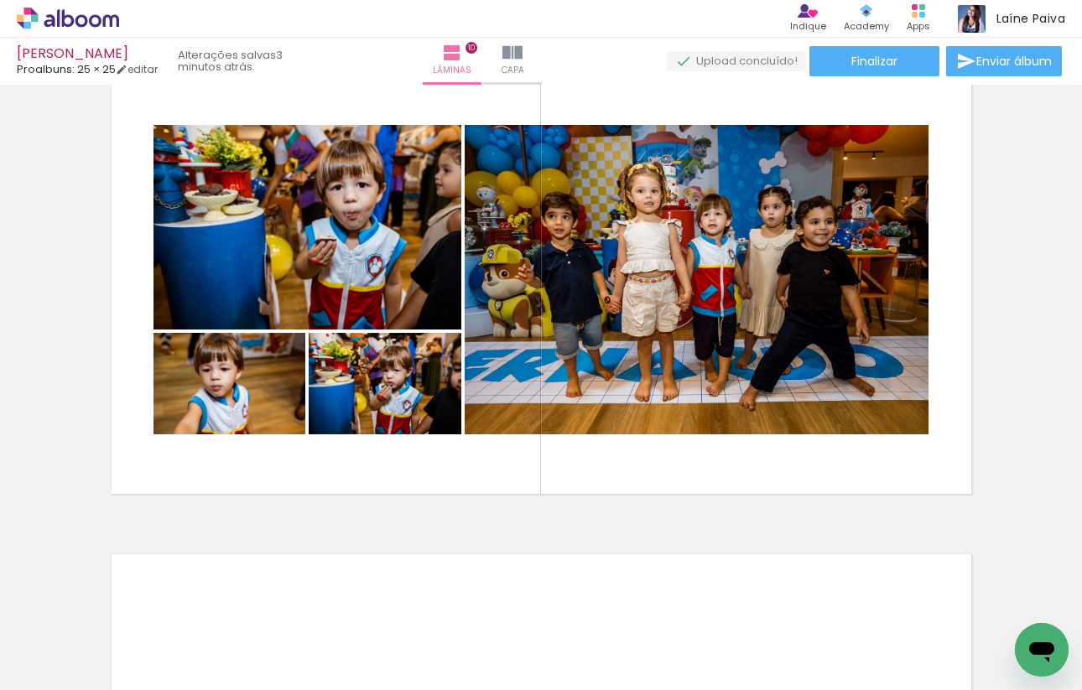
scroll to position [4311, 0]
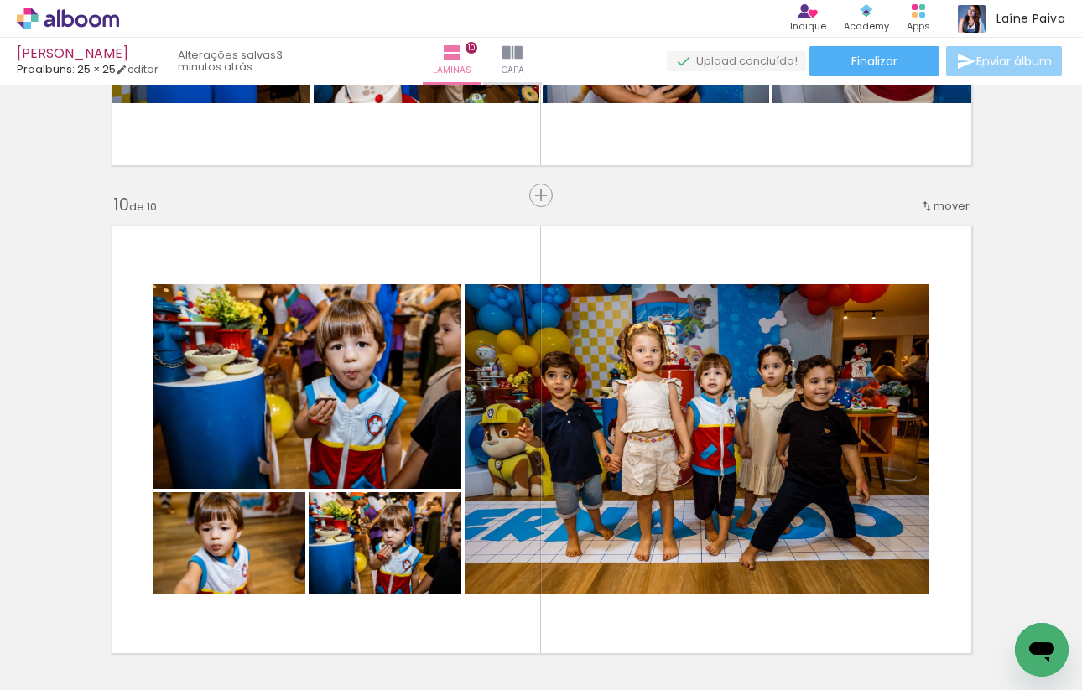
click at [978, 65] on span "Enviar álbum" at bounding box center [1014, 61] width 76 height 12
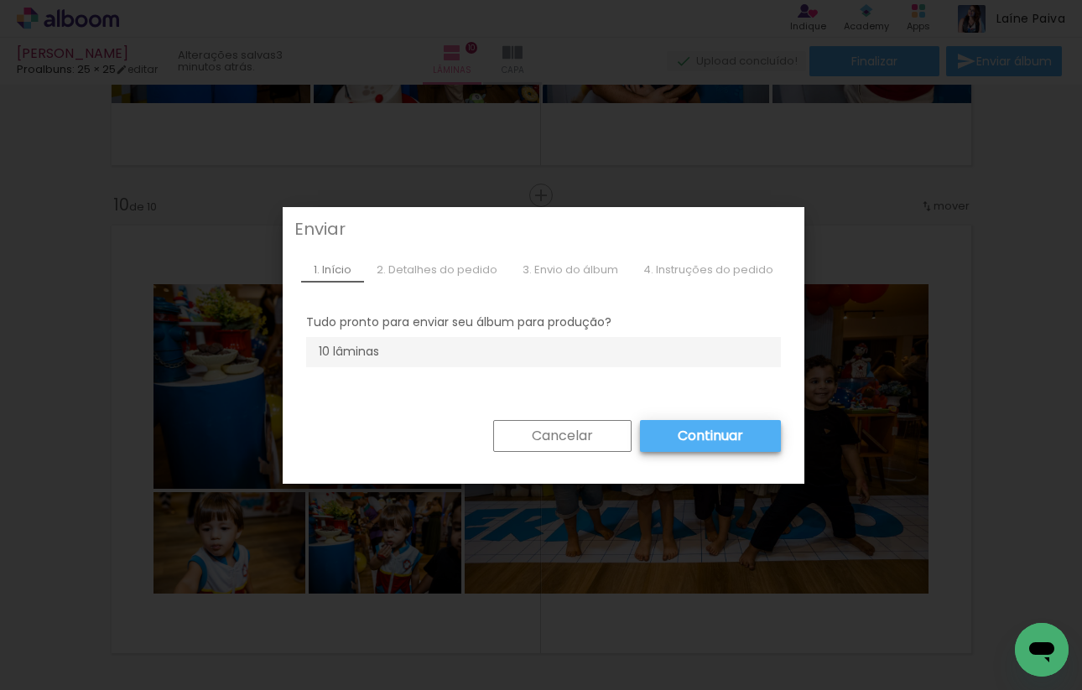
click at [0, 0] on slot "Cancelar" at bounding box center [0, 0] width 0 height 0
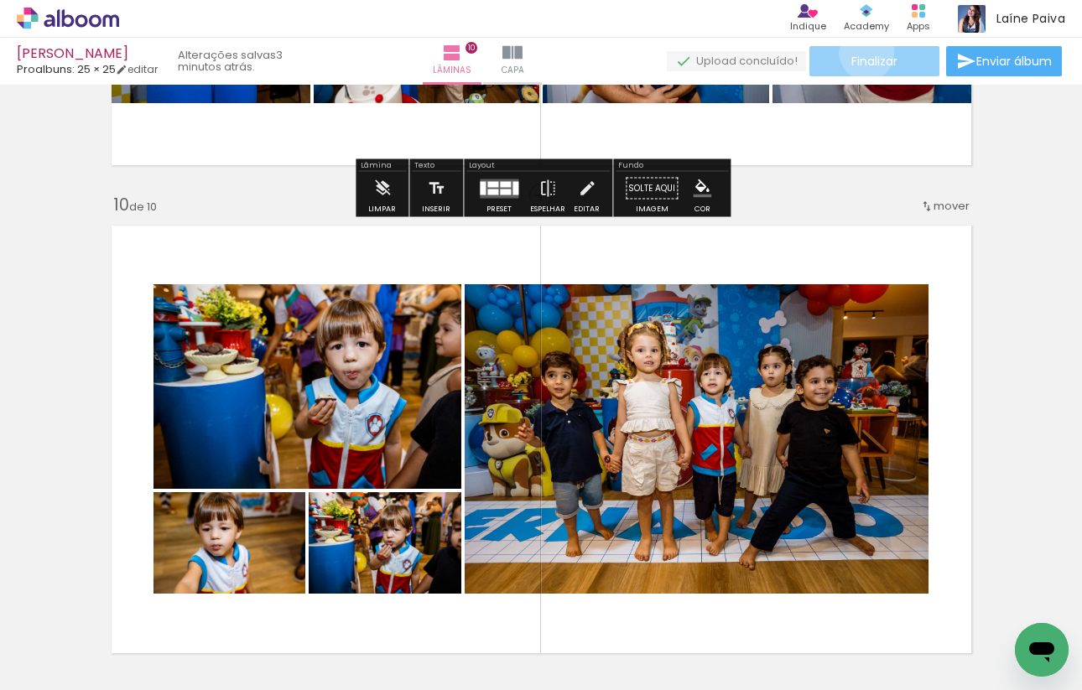
click at [861, 55] on span "Finalizar" at bounding box center [874, 61] width 46 height 12
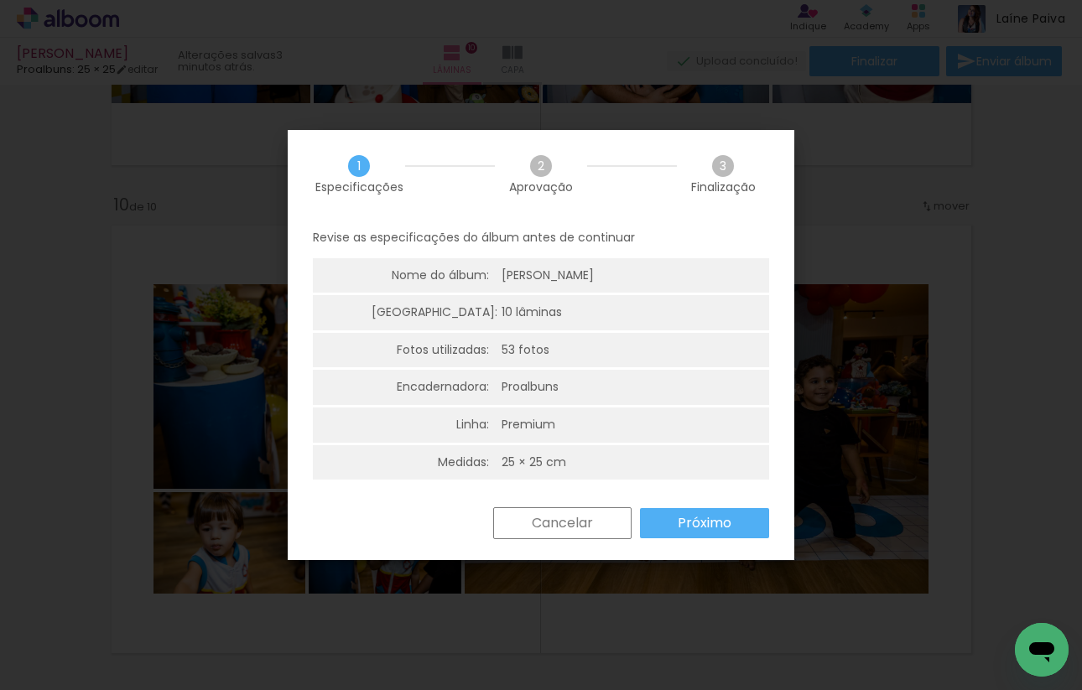
click at [666, 524] on paper-button "Próximo" at bounding box center [704, 523] width 129 height 30
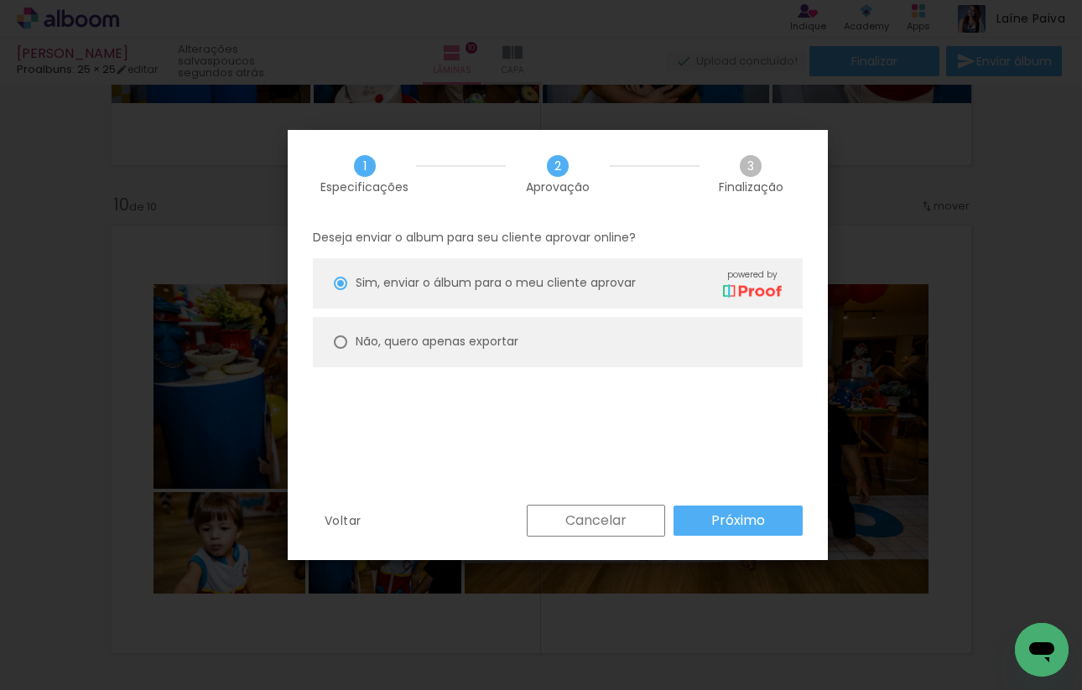
click at [691, 521] on paper-button "Próximo" at bounding box center [738, 521] width 129 height 30
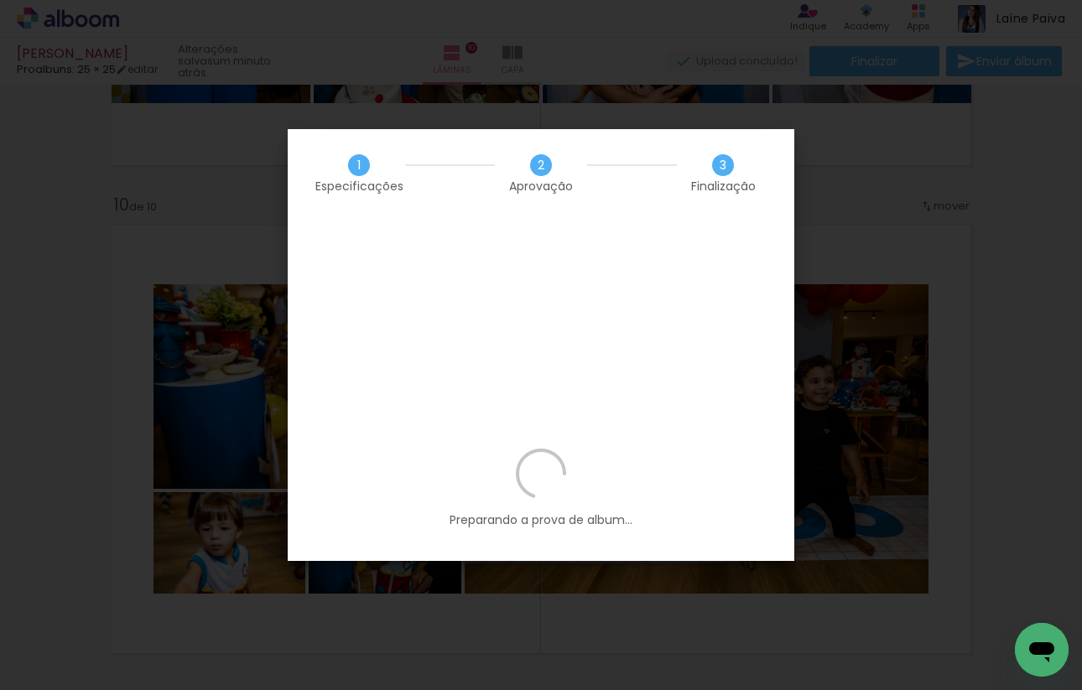
scroll to position [0, 3849]
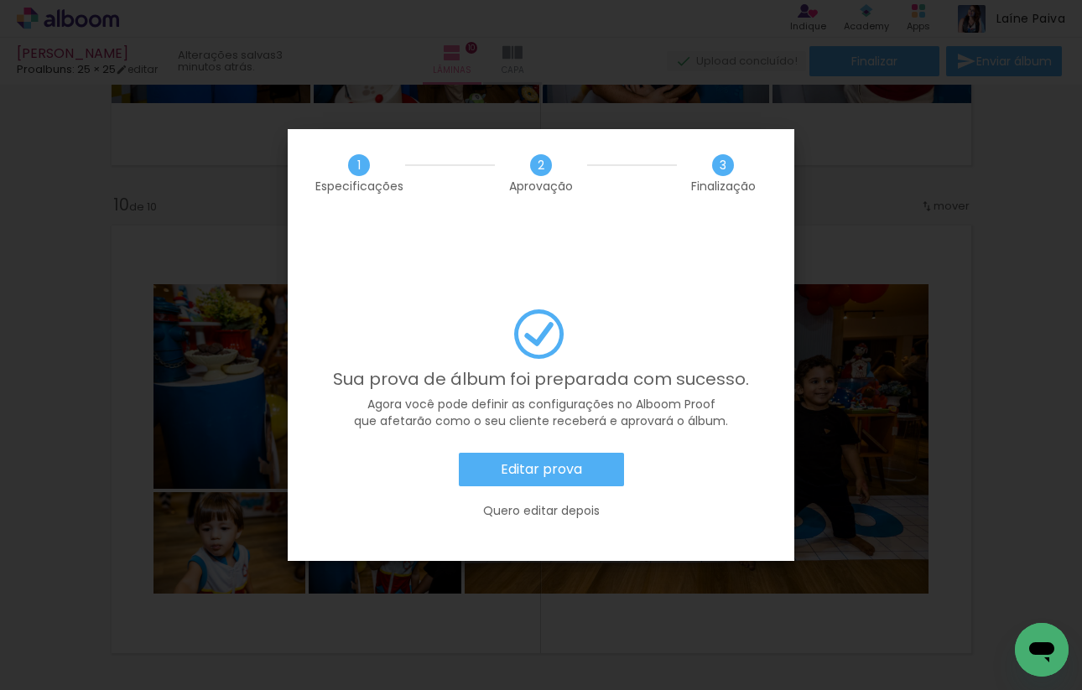
click at [608, 453] on paper-button "Editar prova" at bounding box center [541, 470] width 165 height 34
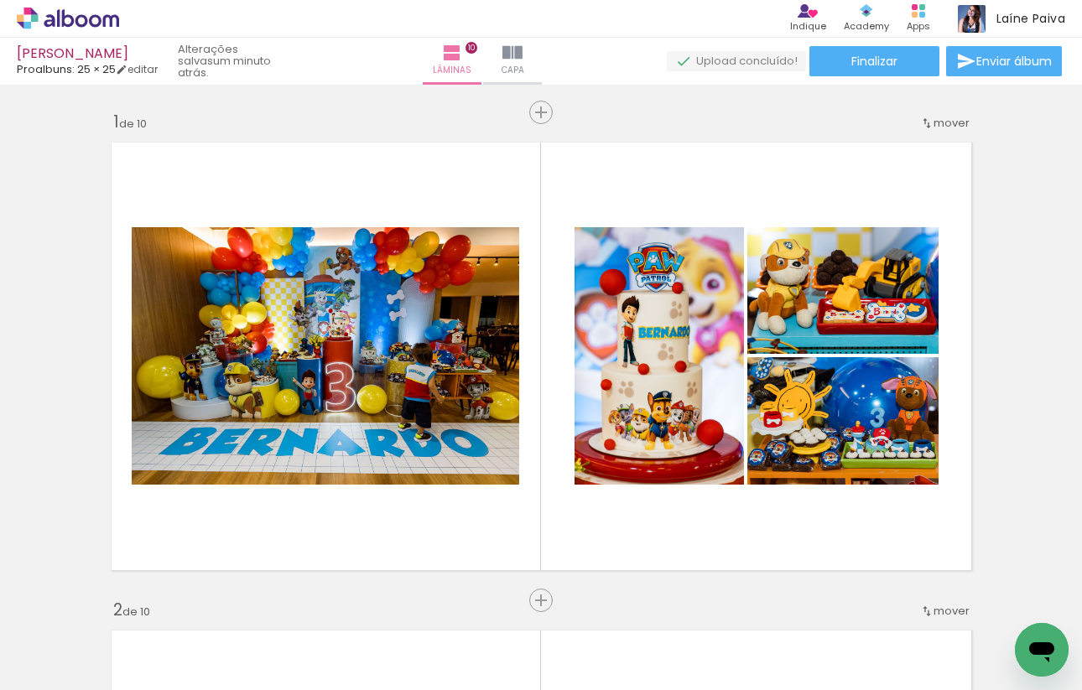
scroll to position [0, 3849]
